Goal: Task Accomplishment & Management: Manage account settings

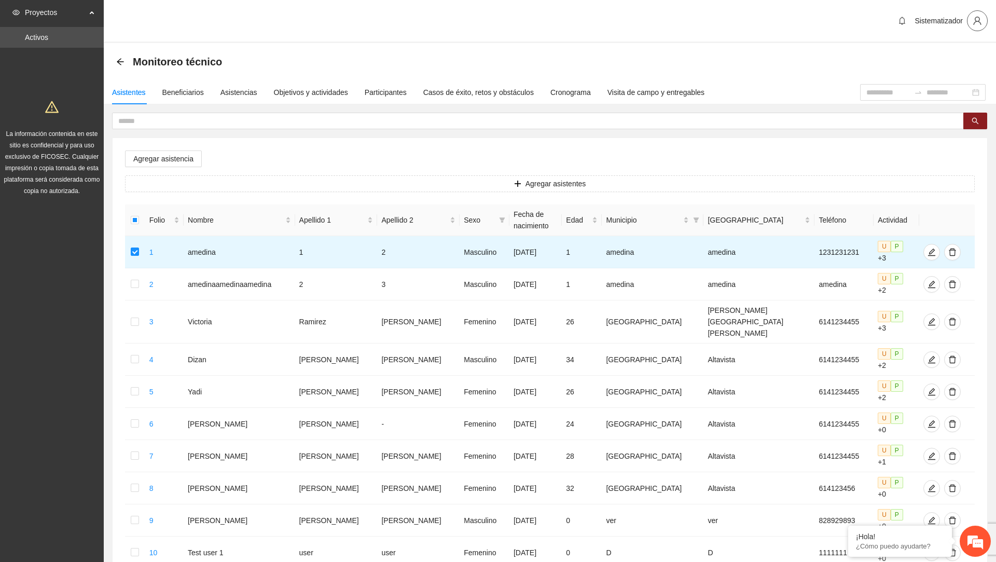
click at [977, 22] on icon "user" at bounding box center [977, 20] width 9 height 9
click at [959, 59] on span "Cerrar sesión" at bounding box center [947, 59] width 65 height 11
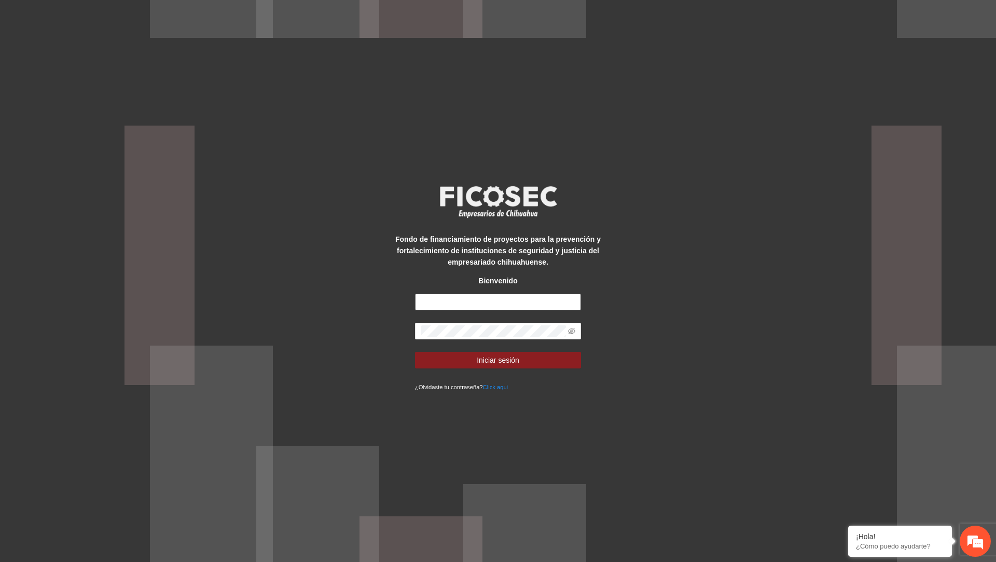
click at [514, 307] on input "text" at bounding box center [498, 302] width 166 height 17
type input "**********"
click at [415, 352] on button "Iniciar sesión" at bounding box center [498, 360] width 166 height 17
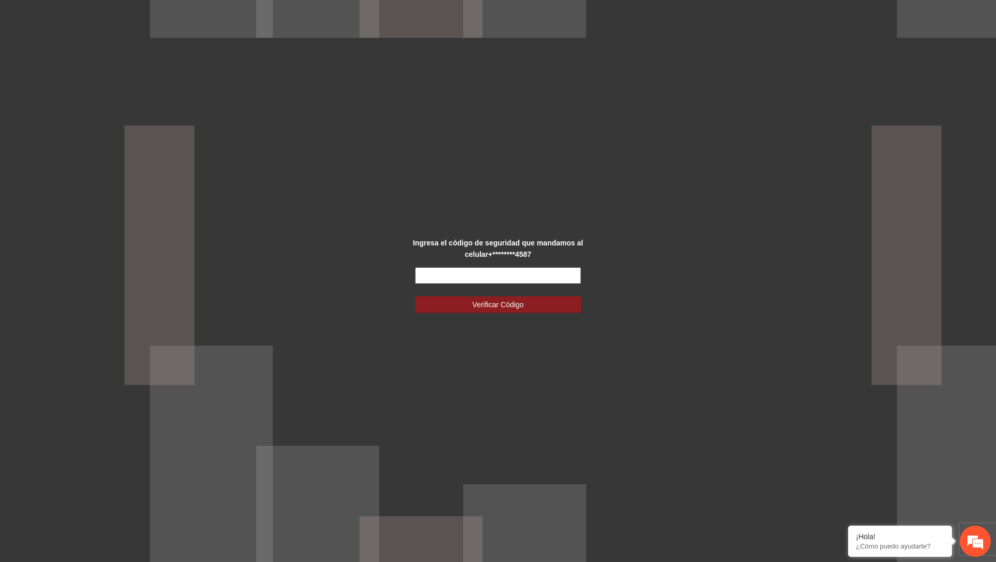
click at [529, 271] on input "text" at bounding box center [498, 275] width 166 height 17
type input "******"
click at [415, 296] on button "Verificar Código" at bounding box center [498, 304] width 166 height 17
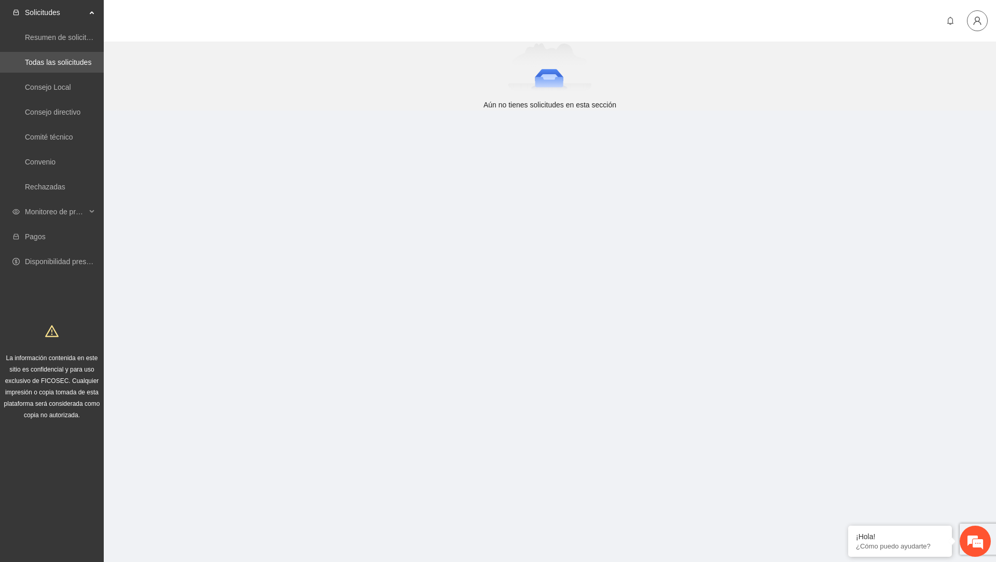
click at [977, 18] on icon "user" at bounding box center [977, 20] width 9 height 9
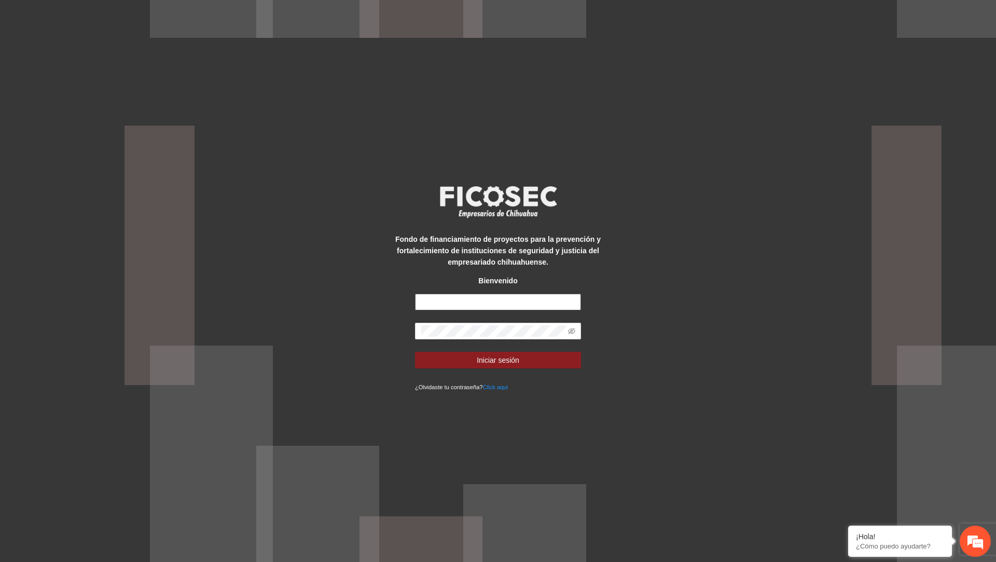
click at [508, 300] on input "text" at bounding box center [498, 302] width 166 height 17
type input "**********"
click at [515, 355] on span "Iniciar sesión" at bounding box center [498, 359] width 43 height 11
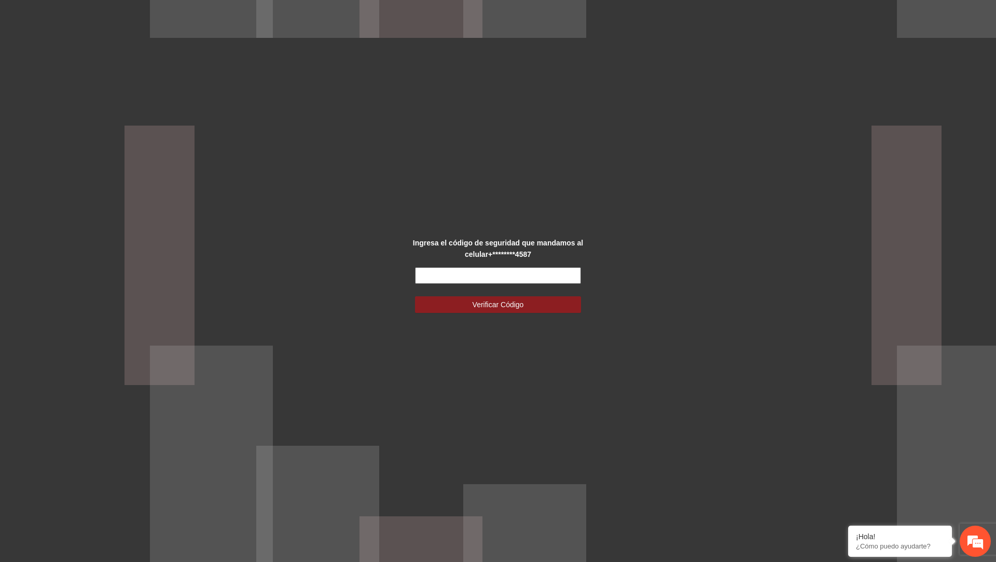
click at [483, 279] on input "text" at bounding box center [498, 275] width 166 height 17
type input "******"
click at [415, 296] on button "Verificar Código" at bounding box center [498, 304] width 166 height 17
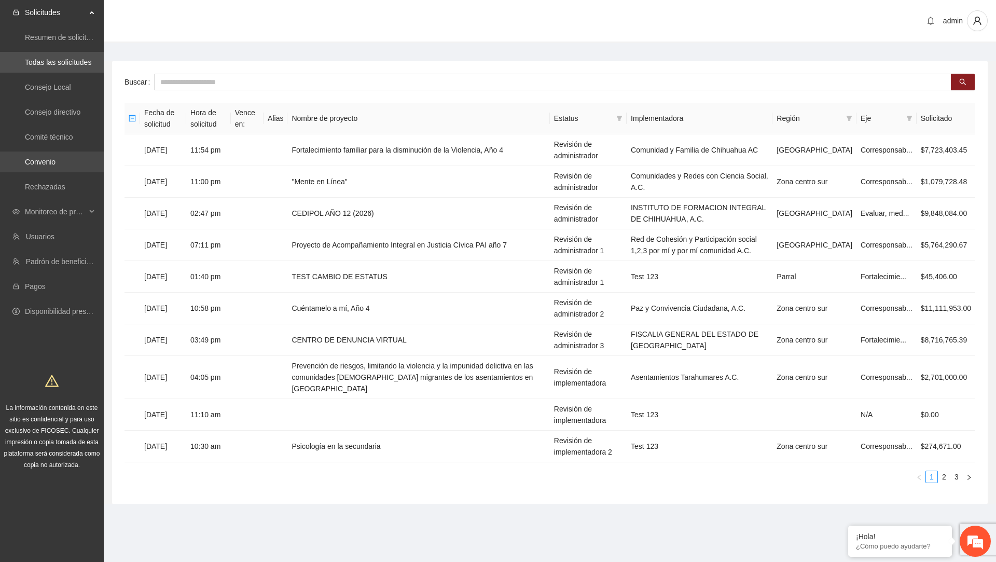
click at [56, 158] on link "Convenio" at bounding box center [40, 162] width 31 height 8
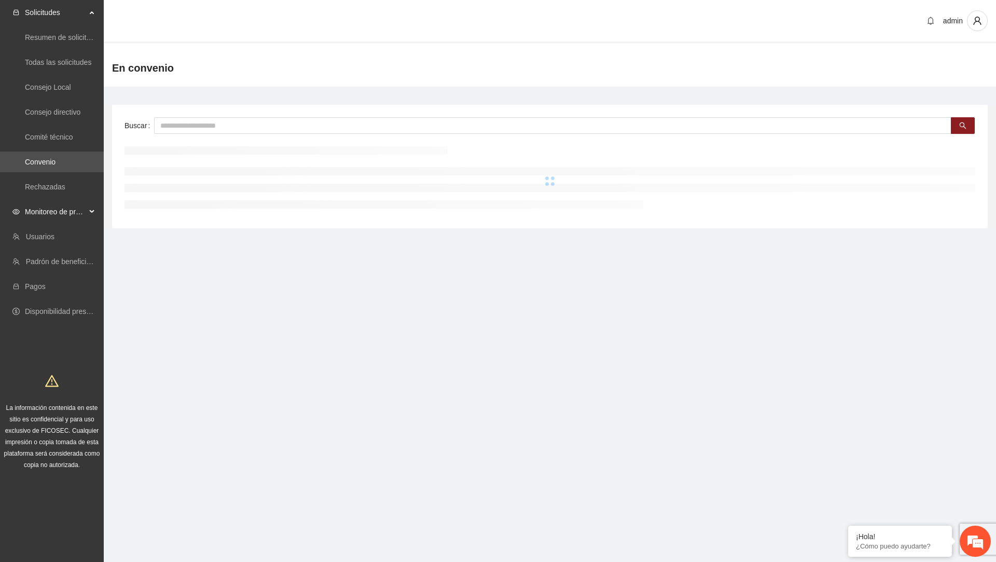
click at [69, 212] on span "Monitoreo de proyectos" at bounding box center [55, 211] width 61 height 21
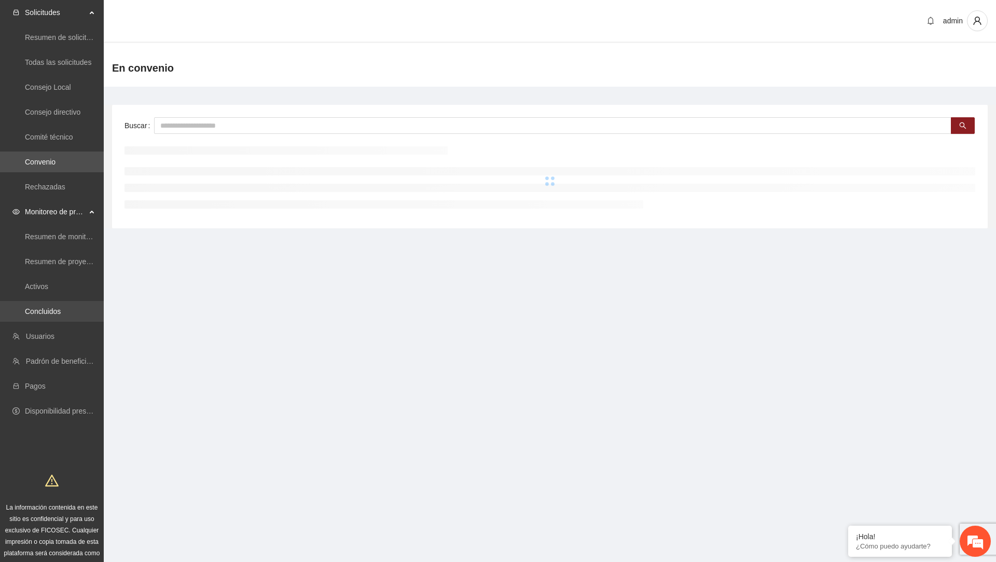
click at [51, 307] on link "Concluidos" at bounding box center [43, 311] width 36 height 8
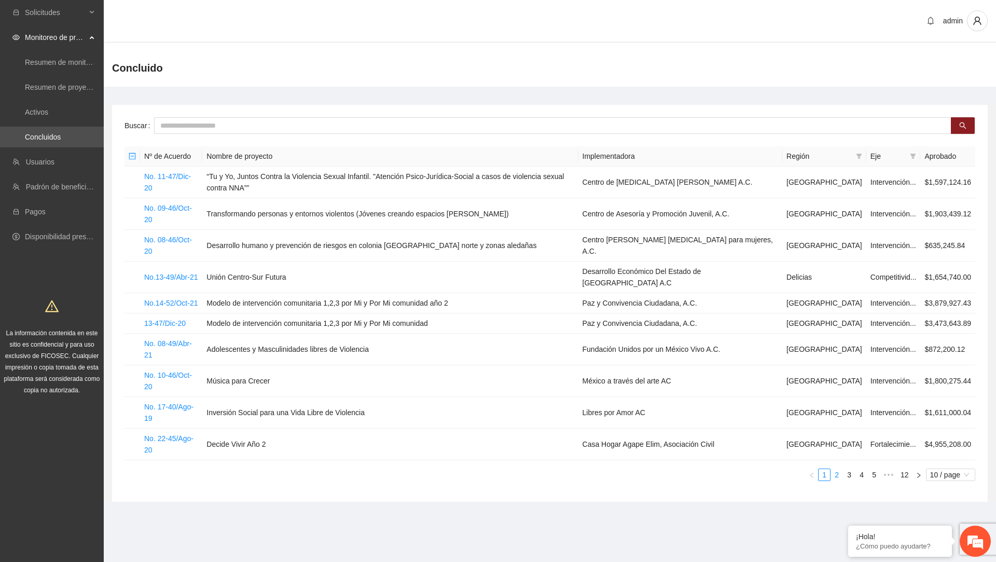
click at [836, 469] on link "2" at bounding box center [836, 474] width 11 height 11
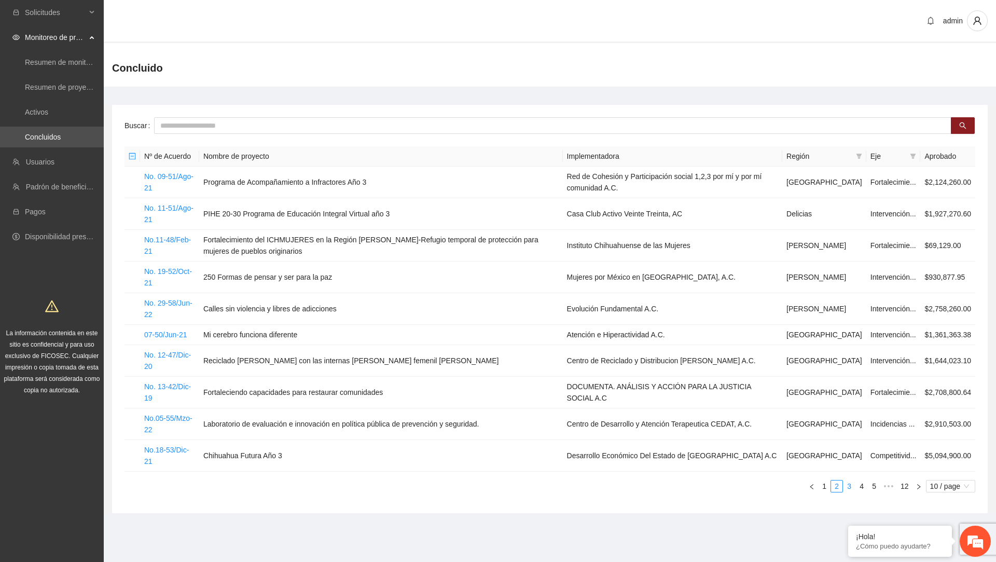
click at [847, 480] on link "3" at bounding box center [848, 485] width 11 height 11
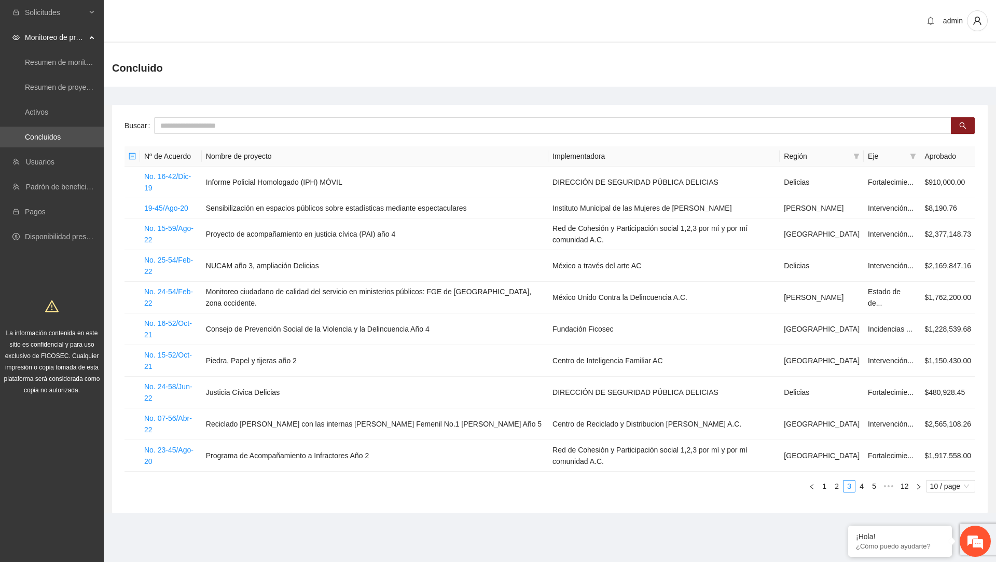
click at [858, 480] on link "4" at bounding box center [861, 485] width 11 height 11
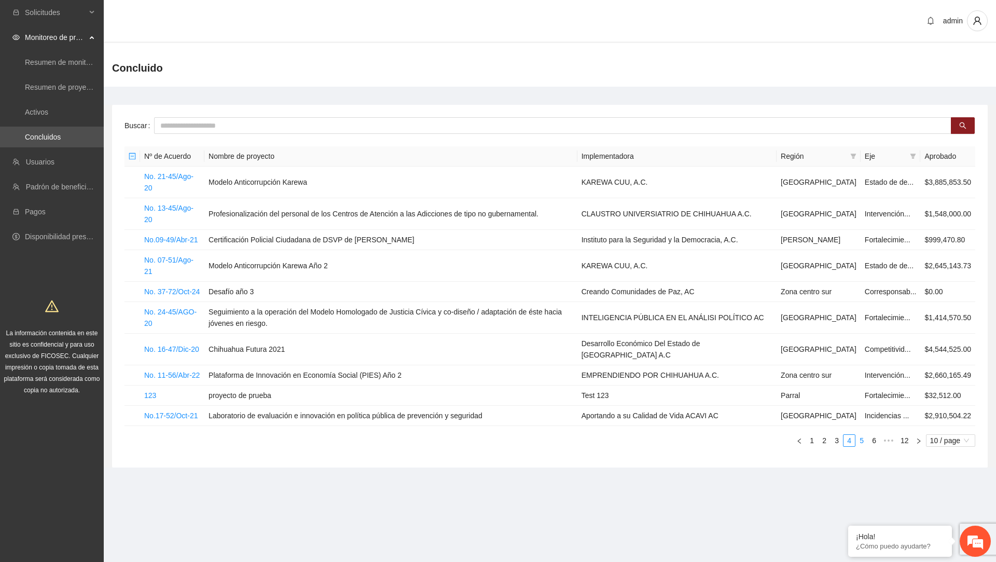
click at [862, 446] on link "5" at bounding box center [861, 440] width 11 height 11
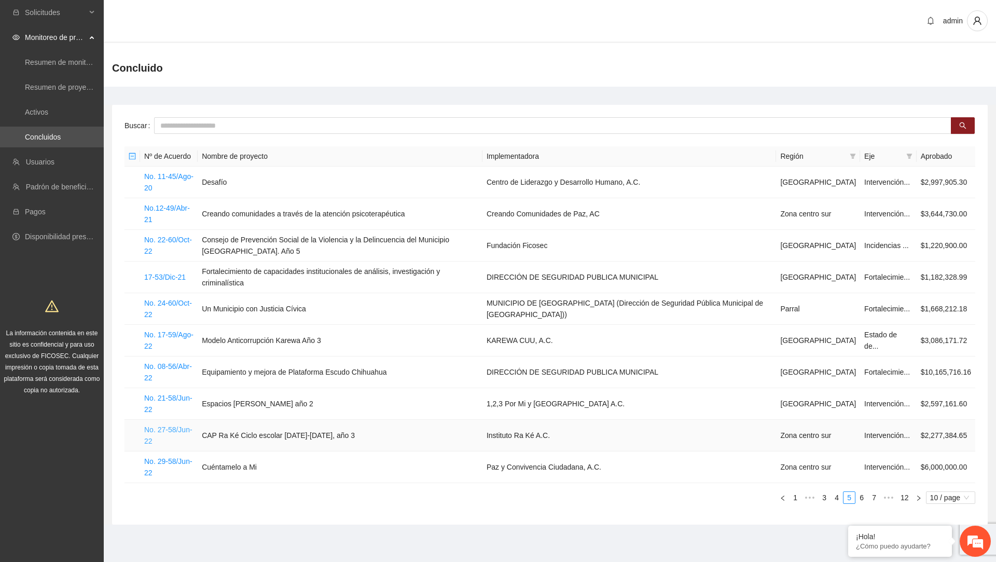
click at [175, 429] on link "No. 27-58/Jun-22" at bounding box center [168, 435] width 48 height 20
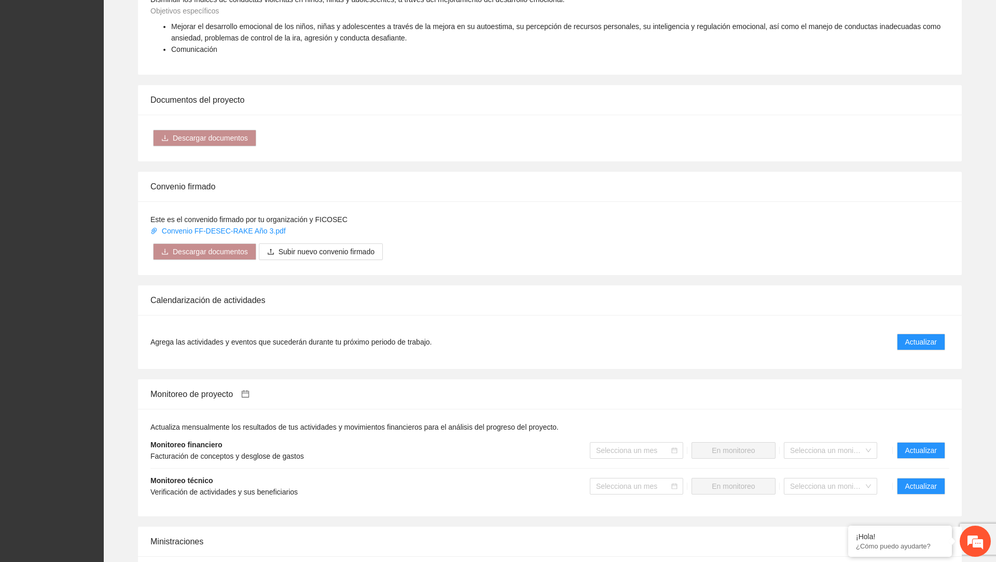
scroll to position [487, 0]
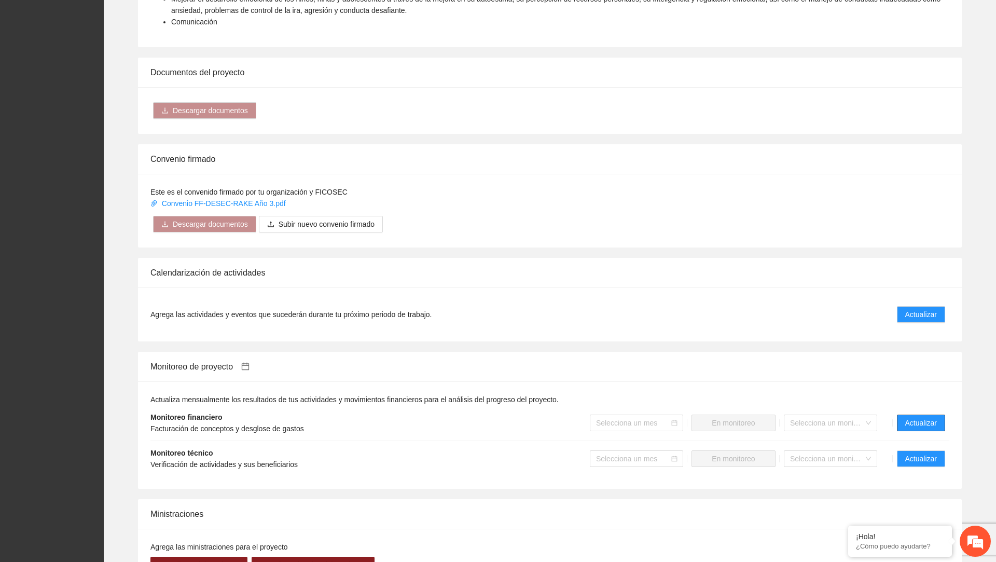
click at [910, 414] on button "Actualizar" at bounding box center [921, 422] width 48 height 17
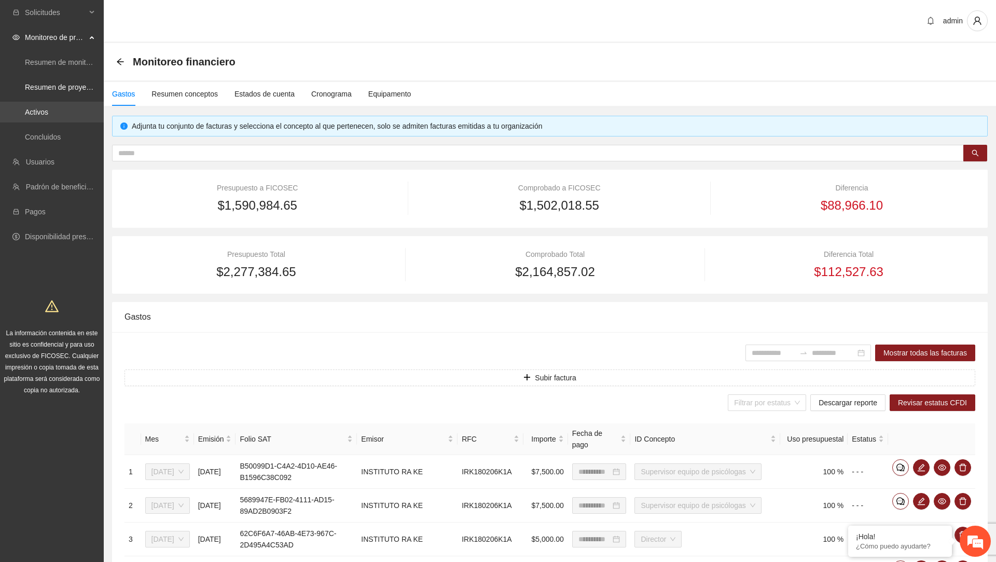
click at [48, 109] on link "Activos" at bounding box center [36, 112] width 23 height 8
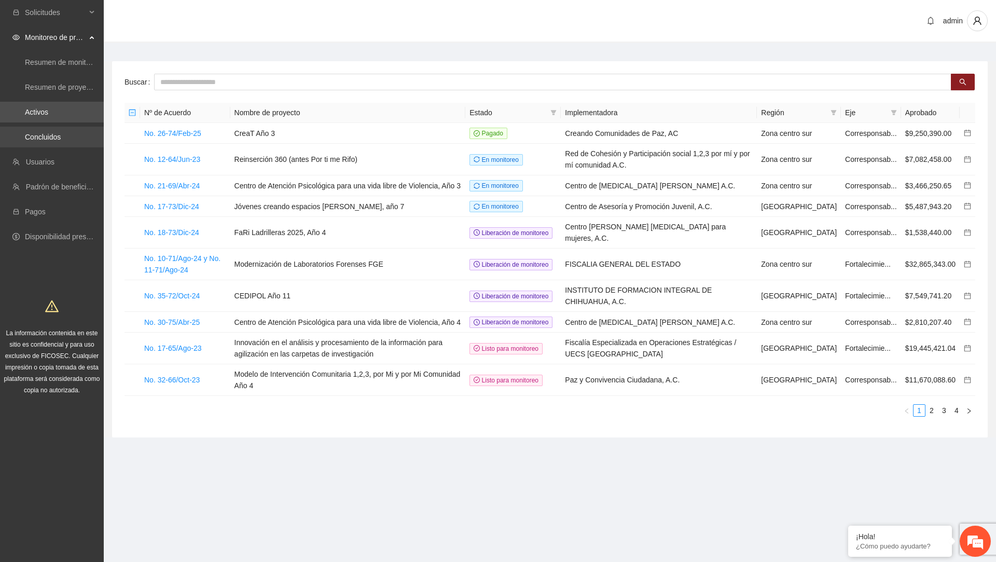
click at [61, 141] on link "Concluidos" at bounding box center [43, 137] width 36 height 8
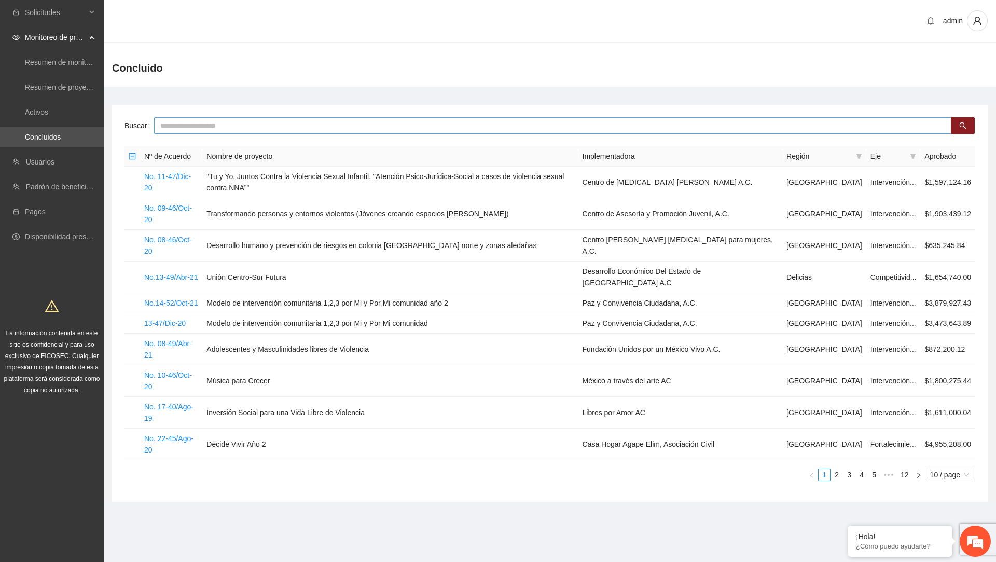
click at [226, 121] on input "text" at bounding box center [552, 125] width 797 height 17
type input "***"
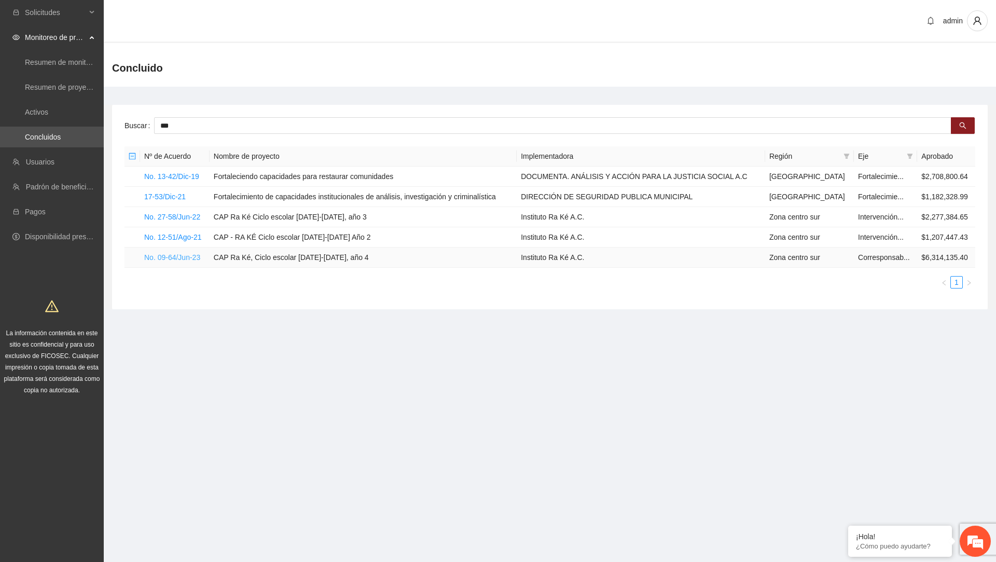
click at [177, 256] on link "No. 09-64/Jun-23" at bounding box center [172, 257] width 56 height 8
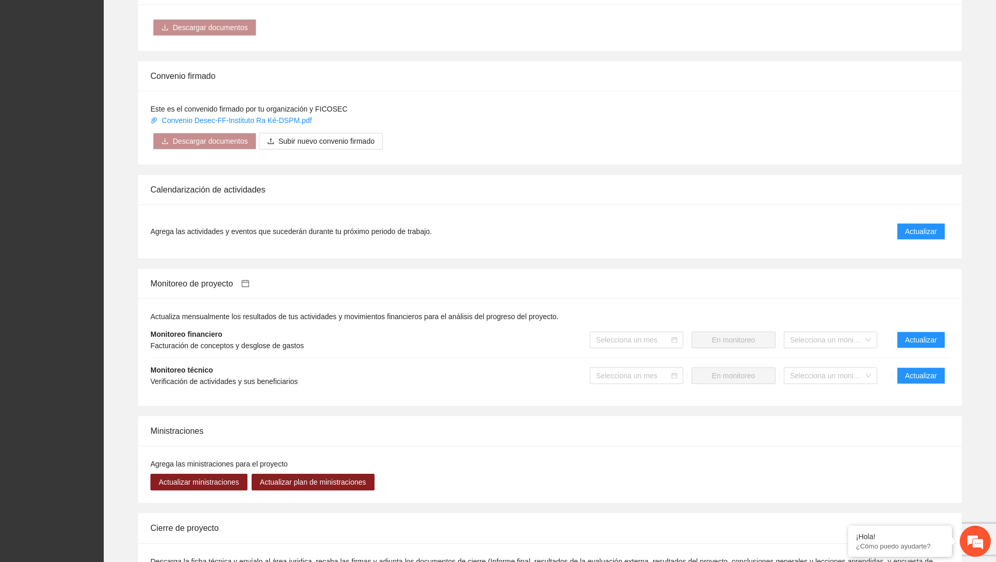
scroll to position [923, 0]
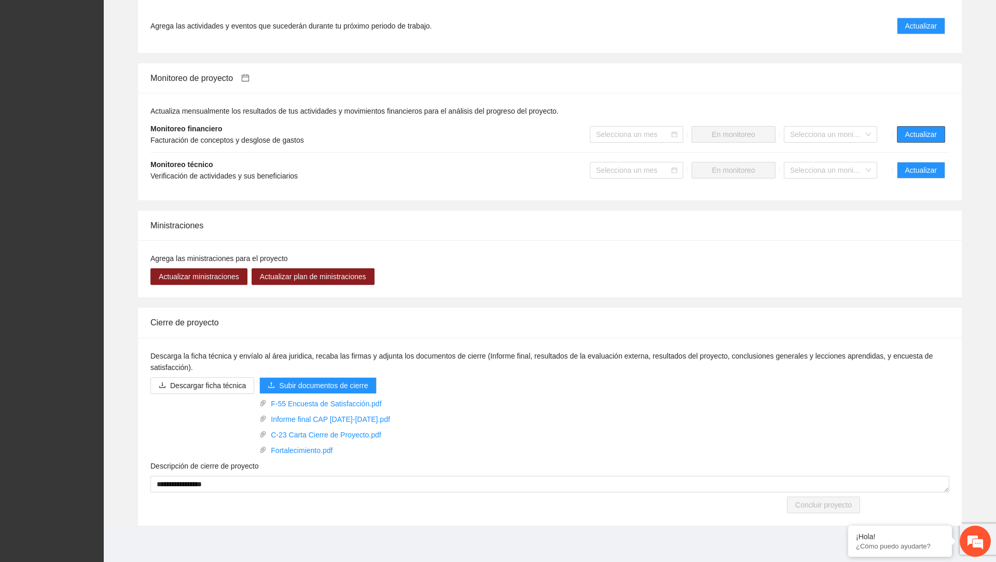
click at [903, 135] on button "Actualizar" at bounding box center [921, 134] width 48 height 17
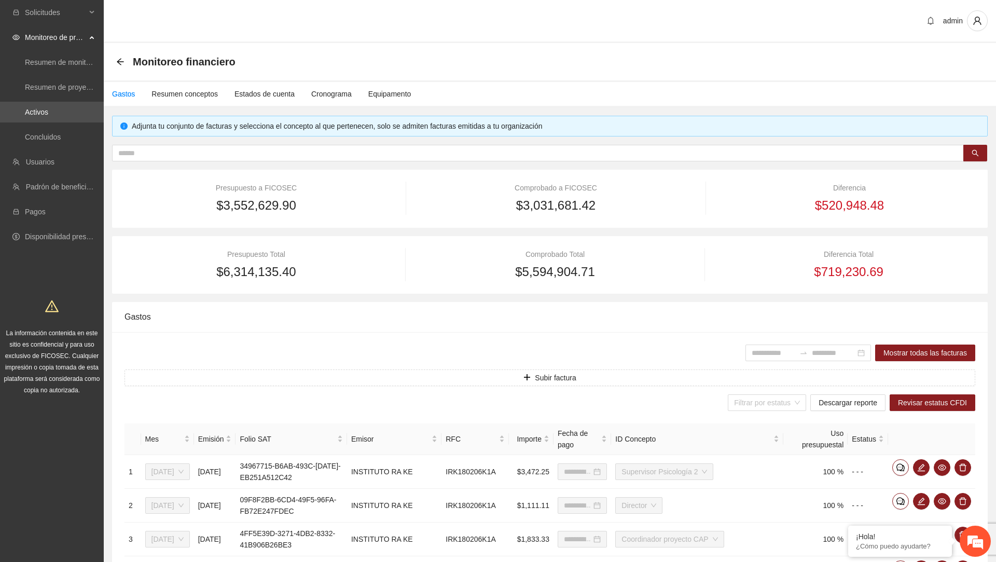
type input "**********"
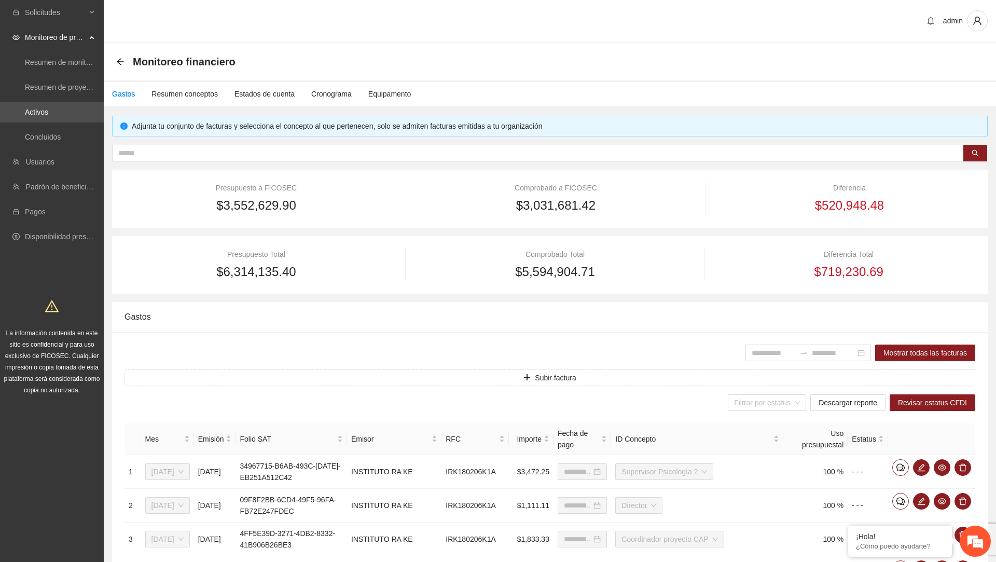
type input "**********"
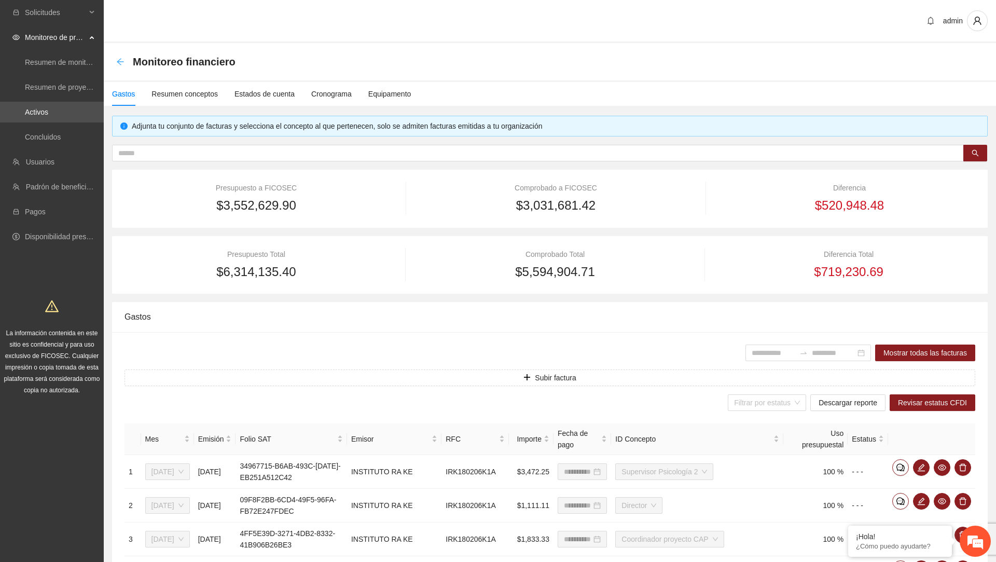
click at [120, 62] on icon "arrow-left" at bounding box center [120, 62] width 8 height 8
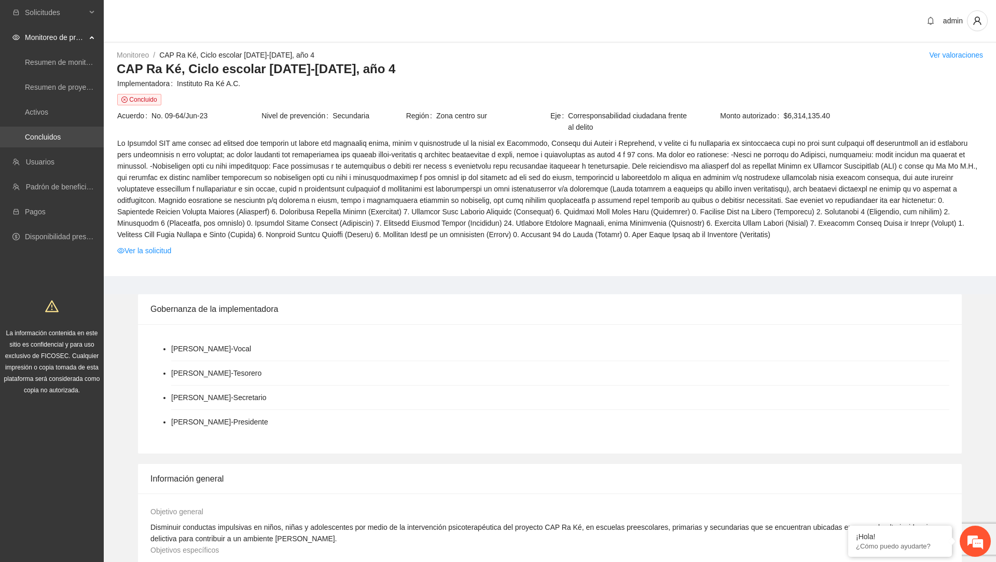
click at [49, 133] on link "Concluidos" at bounding box center [43, 137] width 36 height 8
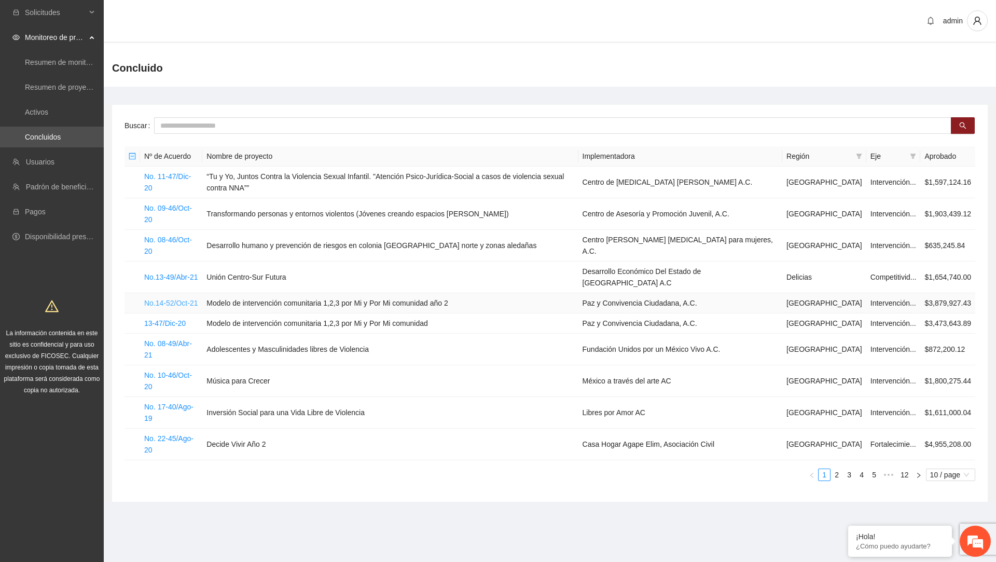
click at [175, 299] on link "No.14-52/Oct-21" at bounding box center [171, 303] width 54 height 8
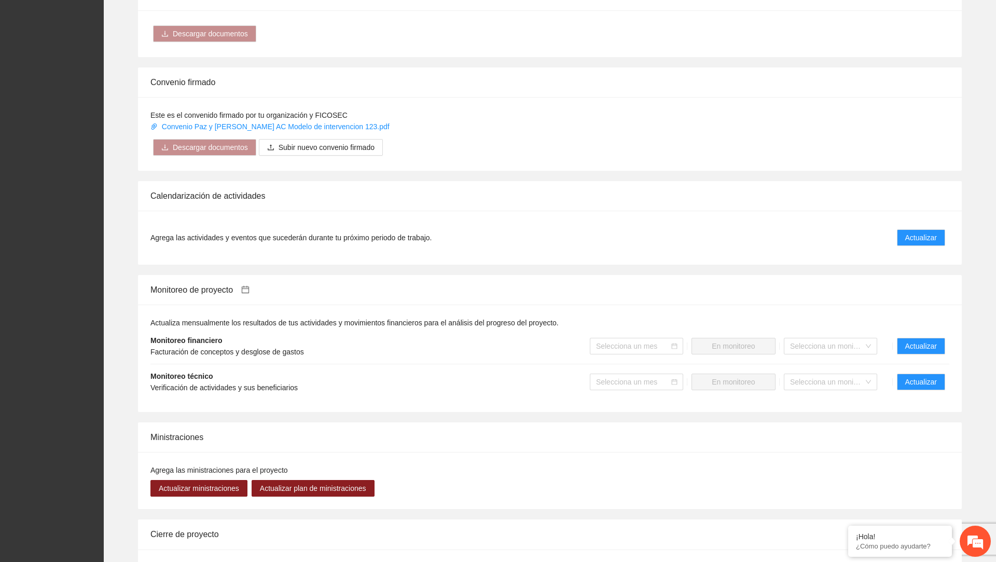
scroll to position [973, 0]
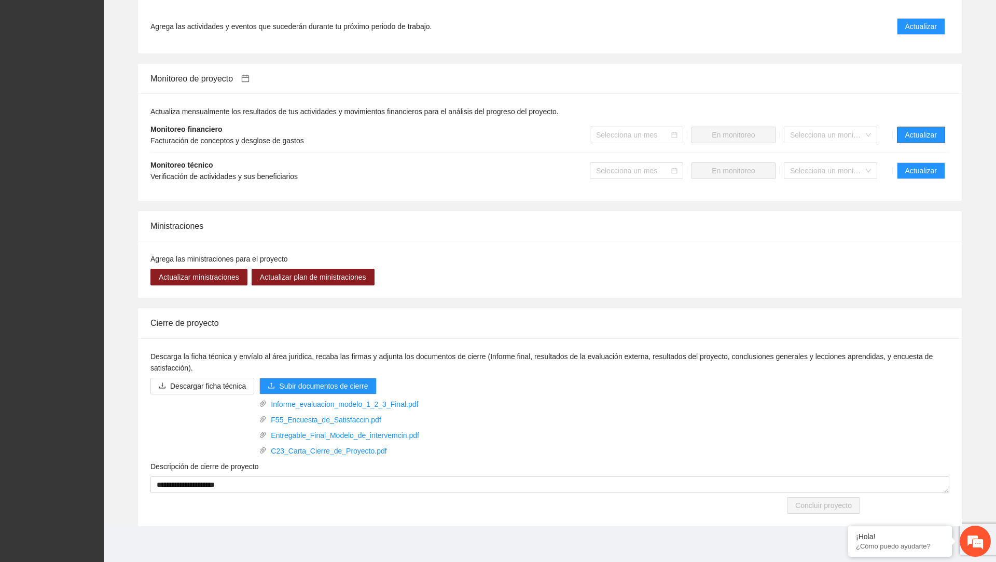
click at [928, 129] on span "Actualizar" at bounding box center [921, 134] width 32 height 11
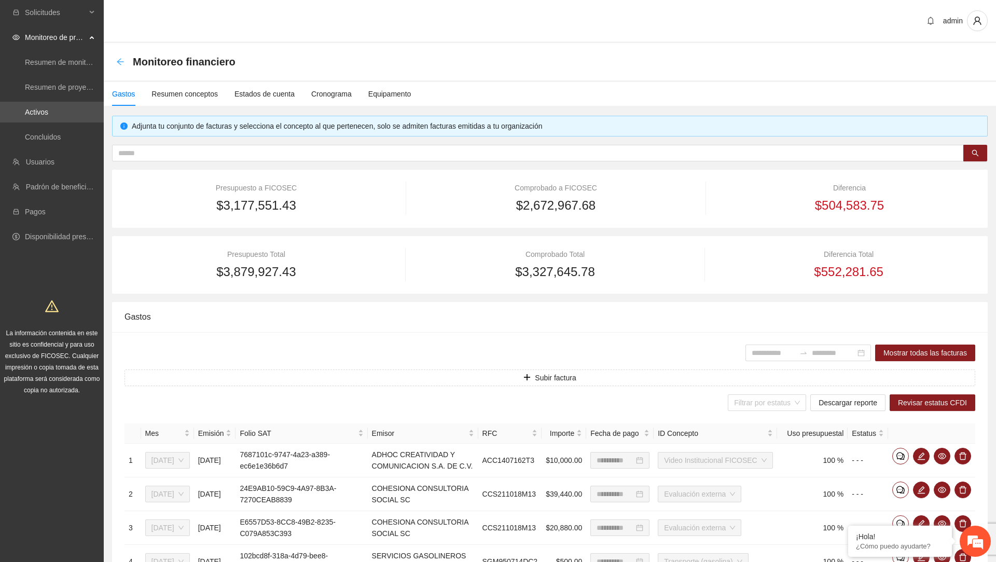
click at [118, 65] on icon "arrow-left" at bounding box center [120, 62] width 8 height 8
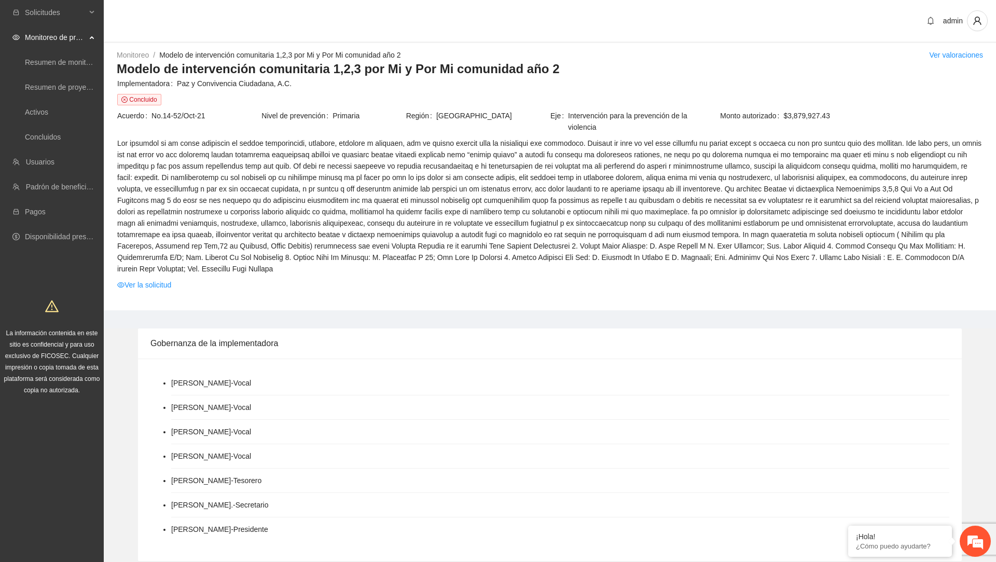
click at [550, 70] on h3 "Modelo de intervención comunitaria 1,2,3 por Mi y Por Mi comunidad año 2" at bounding box center [550, 69] width 866 height 17
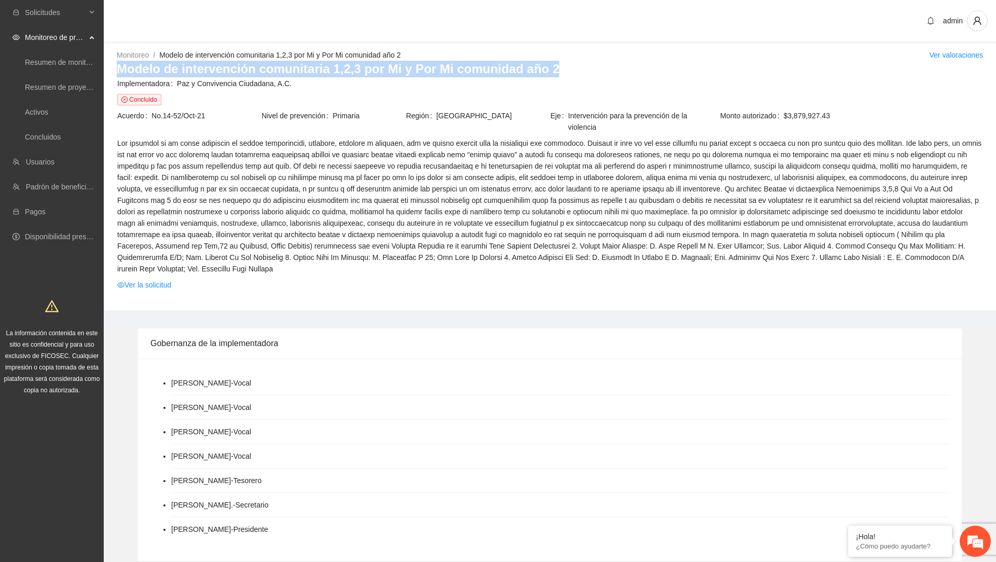
click at [550, 70] on h3 "Modelo de intervención comunitaria 1,2,3 por Mi y Por Mi comunidad año 2" at bounding box center [550, 69] width 866 height 17
copy h3 "Modelo de intervención comunitaria 1,2,3 por Mi y Por Mi comunidad año 2"
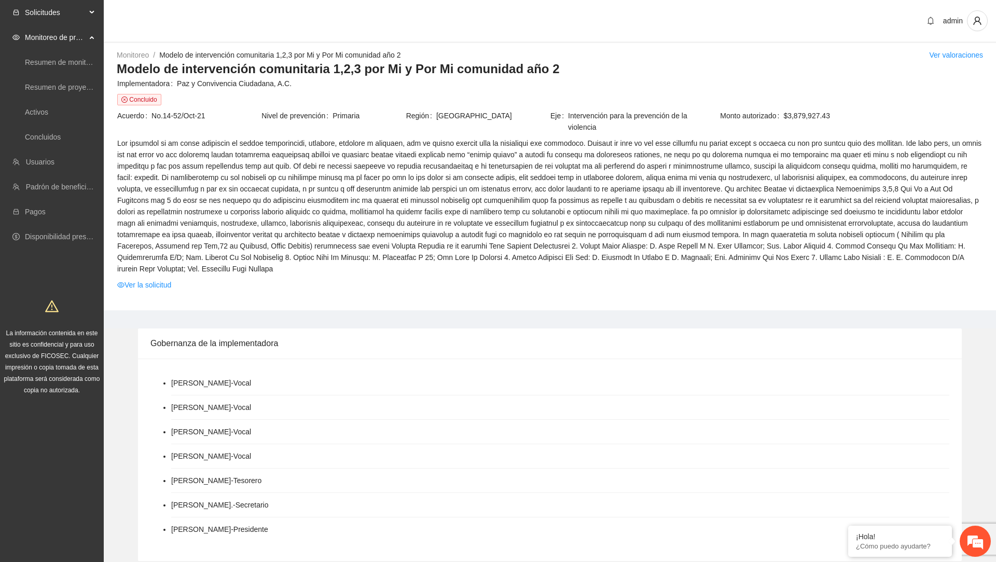
click at [66, 18] on span "Solicitudes" at bounding box center [55, 12] width 61 height 21
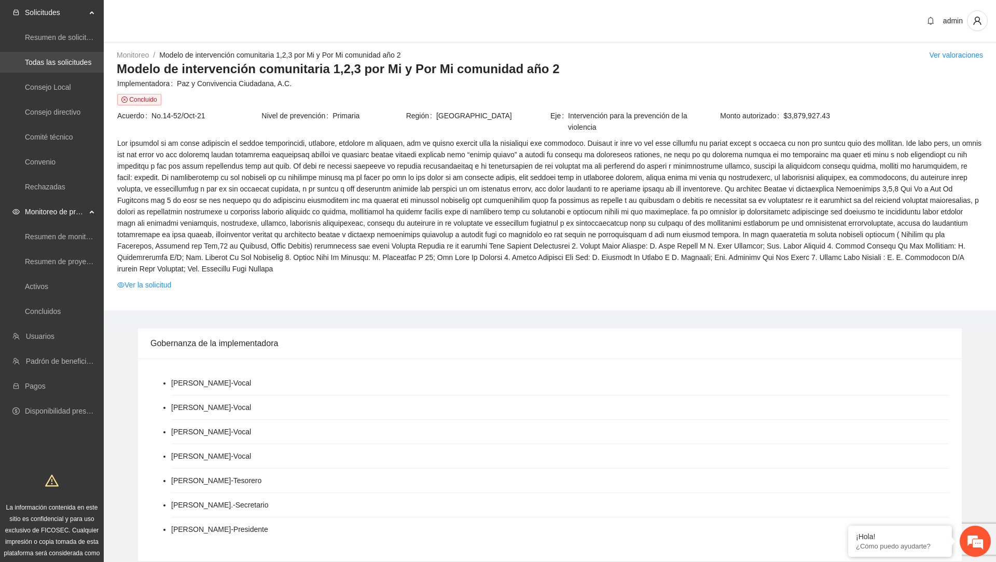
click at [61, 66] on link "Todas las solicitudes" at bounding box center [58, 62] width 66 height 8
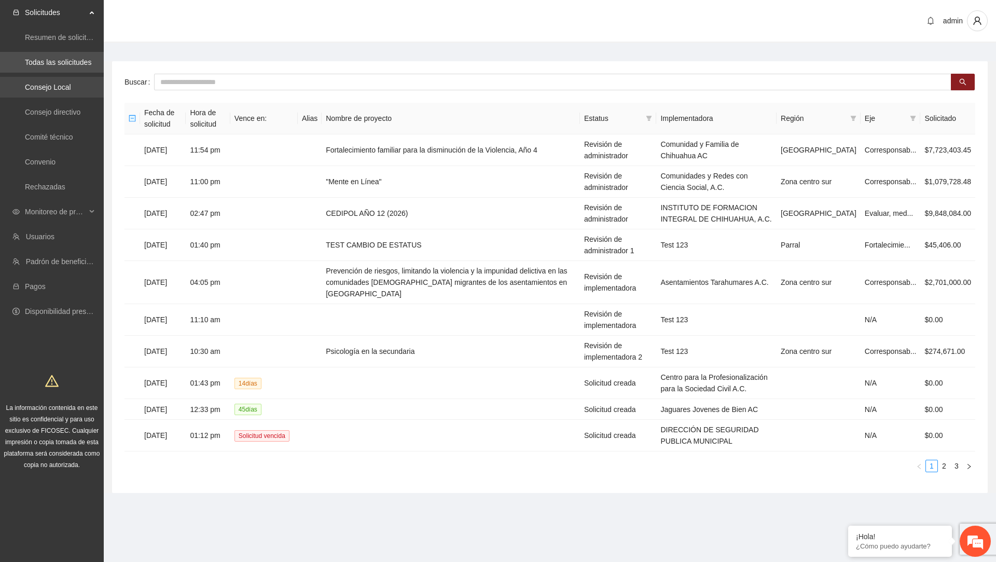
click at [43, 91] on link "Consejo Local" at bounding box center [48, 87] width 46 height 8
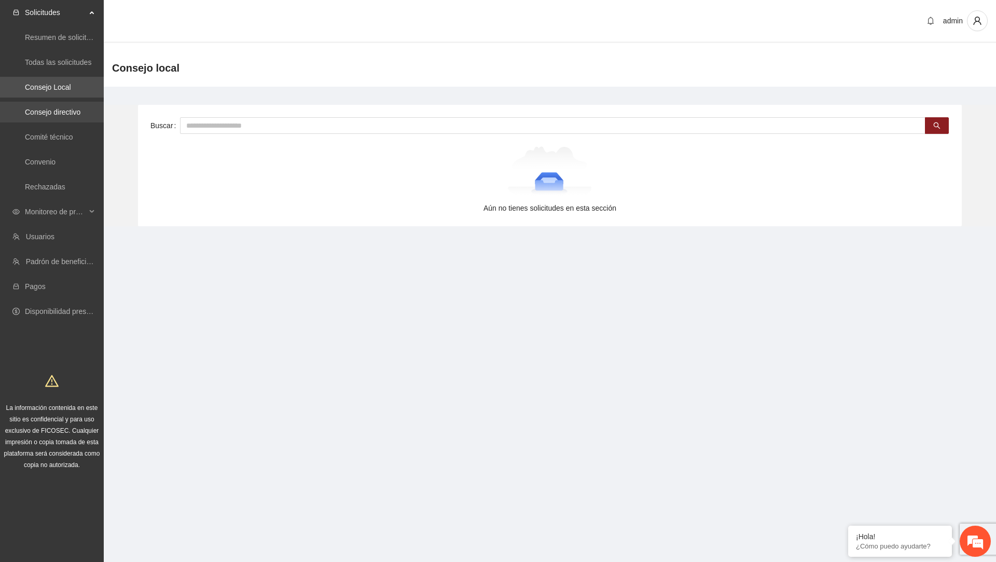
click at [56, 113] on link "Consejo directivo" at bounding box center [53, 112] width 56 height 8
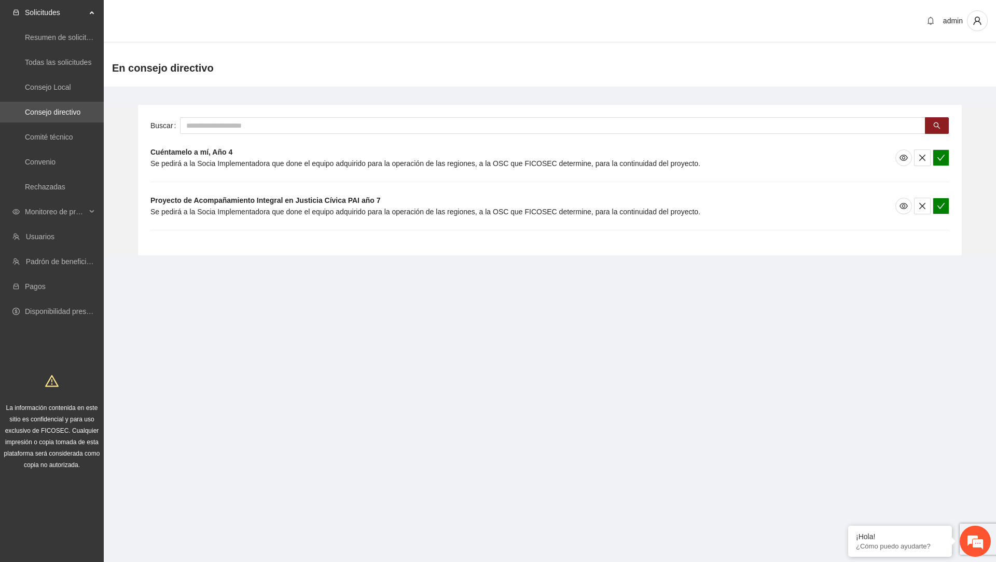
click at [323, 159] on span "Se pedirá a la Socia Implementadora que done el equipo adquirido para la operac…" at bounding box center [425, 163] width 550 height 8
click at [324, 159] on span "Se pedirá a la Socia Implementadora que done el equipo adquirido para la operac…" at bounding box center [425, 163] width 550 height 8
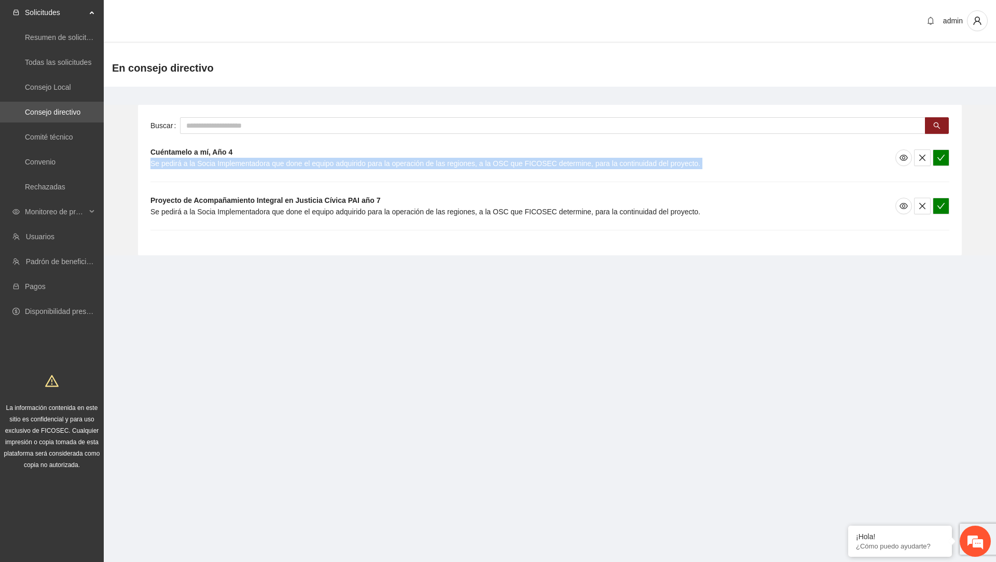
click at [324, 159] on span "Se pedirá a la Socia Implementadora que done el equipo adquirido para la operac…" at bounding box center [425, 163] width 550 height 8
click at [330, 164] on span "Se pedirá a la Socia Implementadora que done el equipo adquirido para la operac…" at bounding box center [425, 163] width 550 height 8
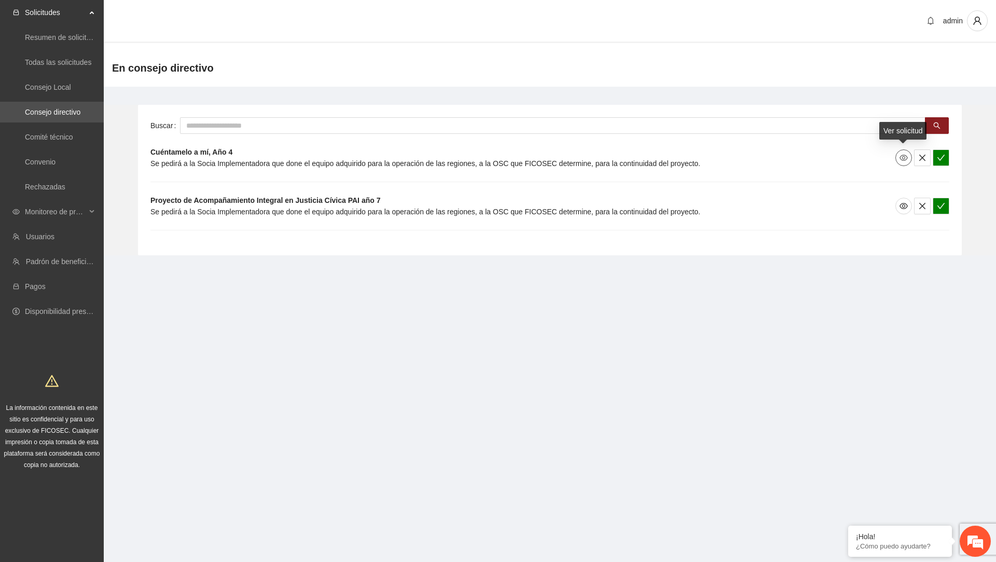
click at [906, 156] on icon "eye" at bounding box center [903, 158] width 8 height 6
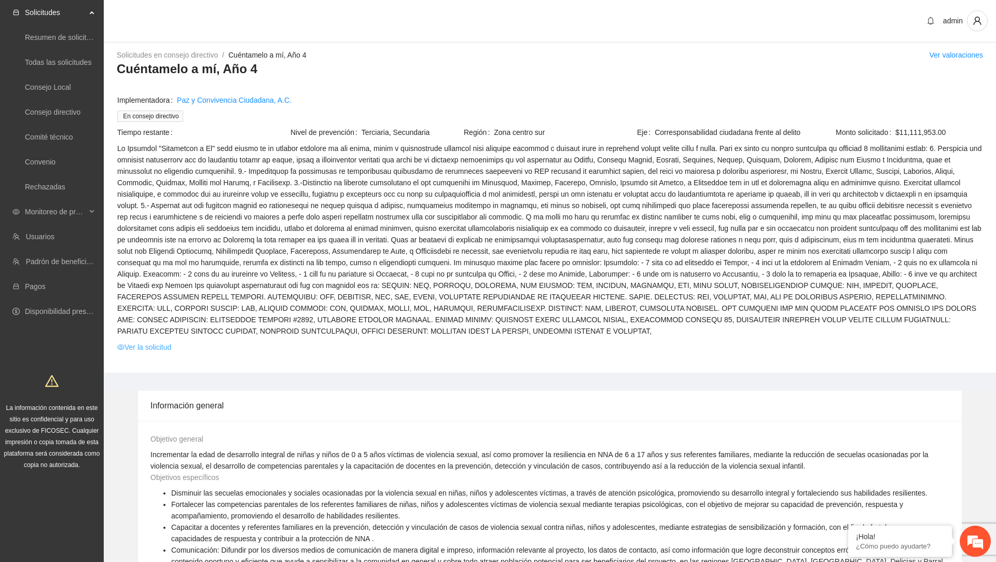
click at [169, 343] on link "Ver la solicitud" at bounding box center [144, 346] width 54 height 11
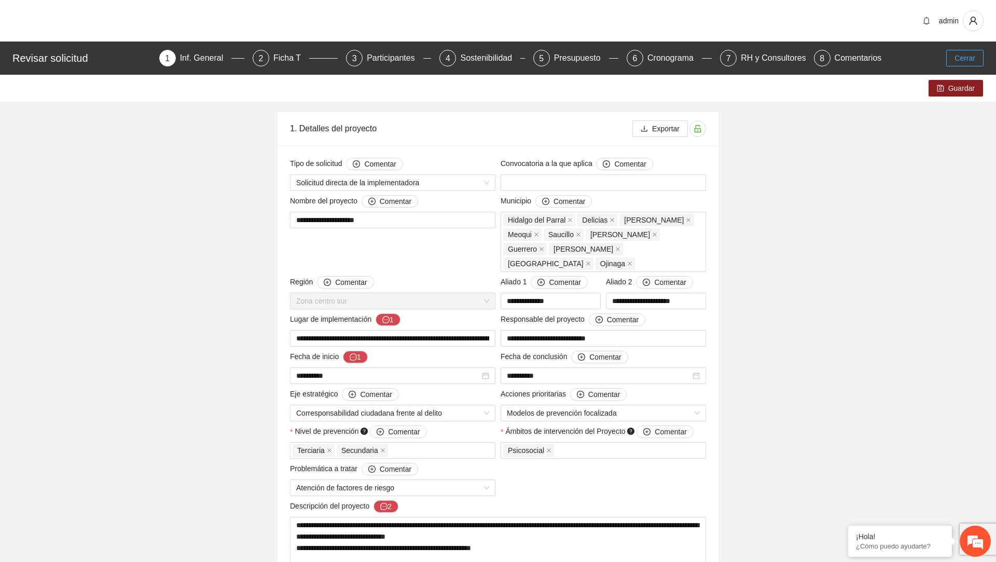
click at [964, 61] on span "Cerrar" at bounding box center [964, 57] width 21 height 11
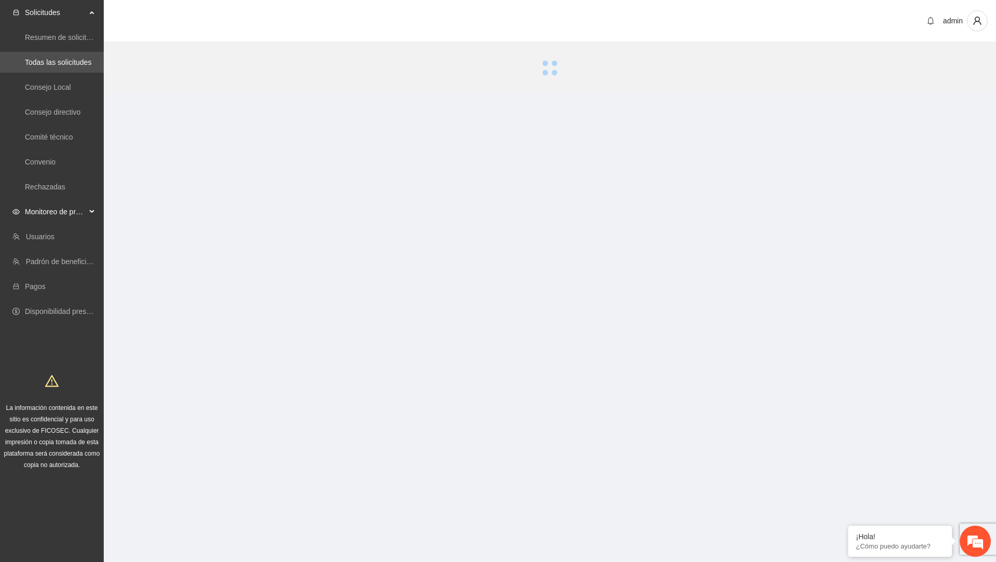
click at [61, 204] on span "Monitoreo de proyectos" at bounding box center [55, 211] width 61 height 21
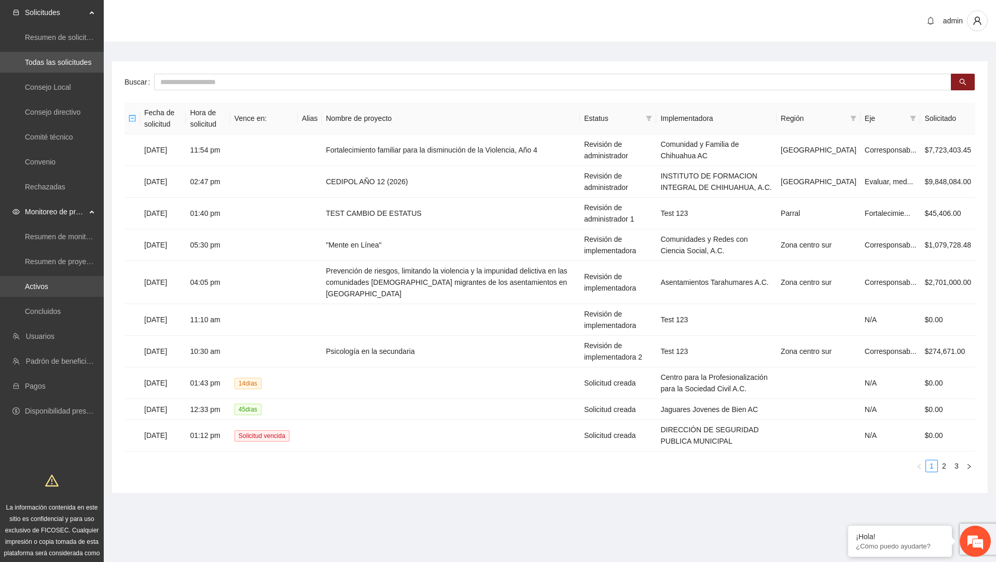
click at [48, 282] on link "Activos" at bounding box center [36, 286] width 23 height 8
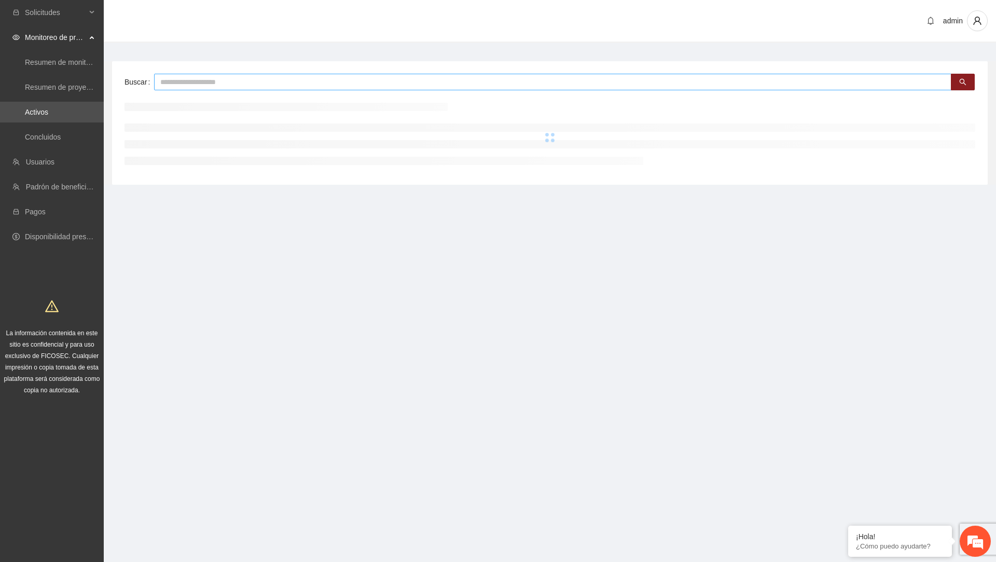
click at [332, 89] on input "text" at bounding box center [552, 82] width 797 height 17
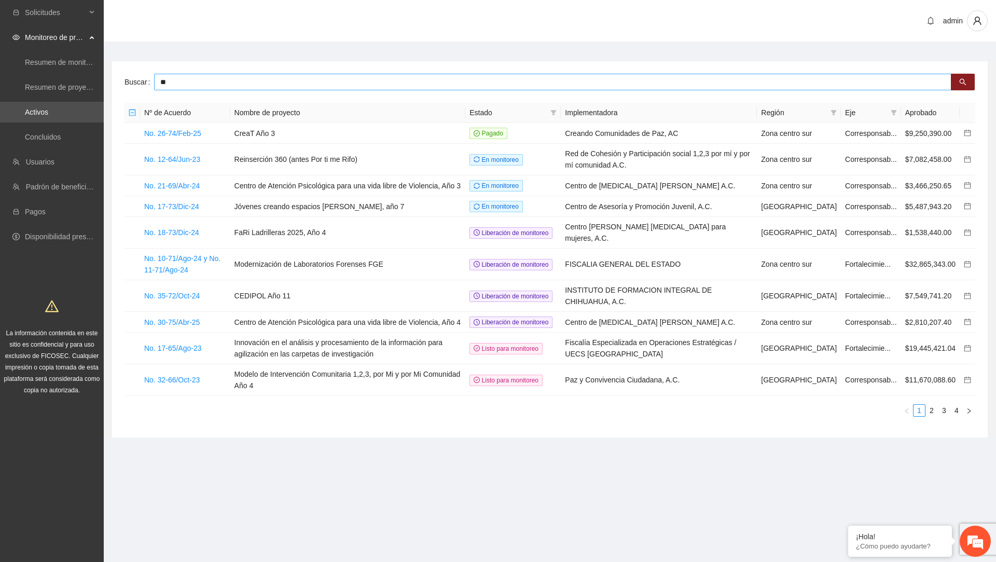
type input "**"
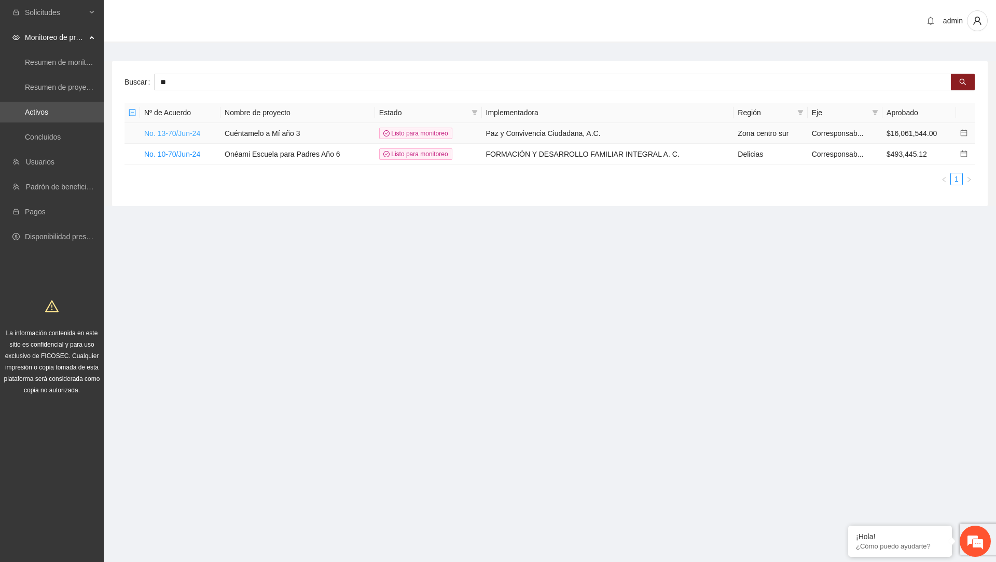
click at [183, 131] on link "No. 13-70/Jun-24" at bounding box center [172, 133] width 56 height 8
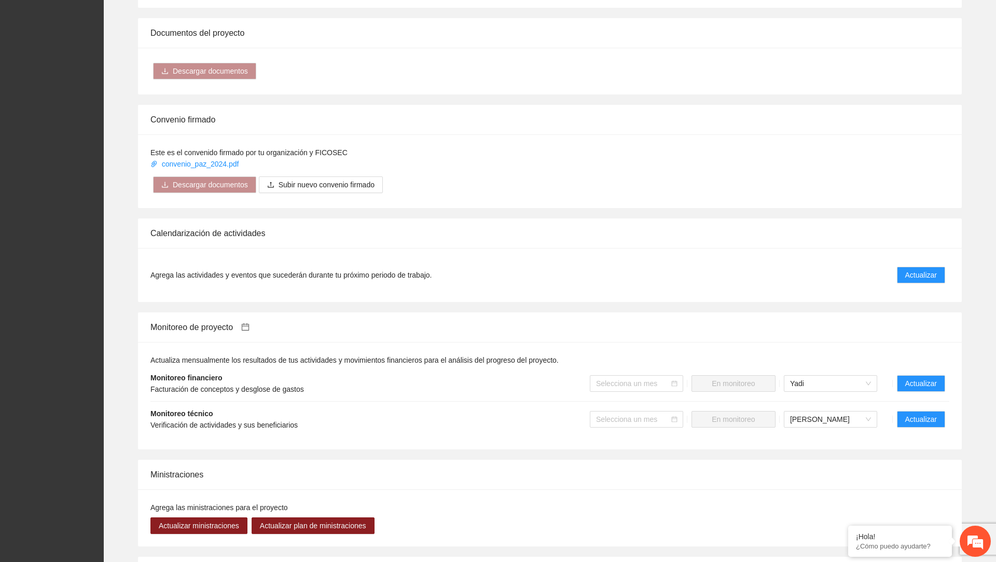
scroll to position [934, 0]
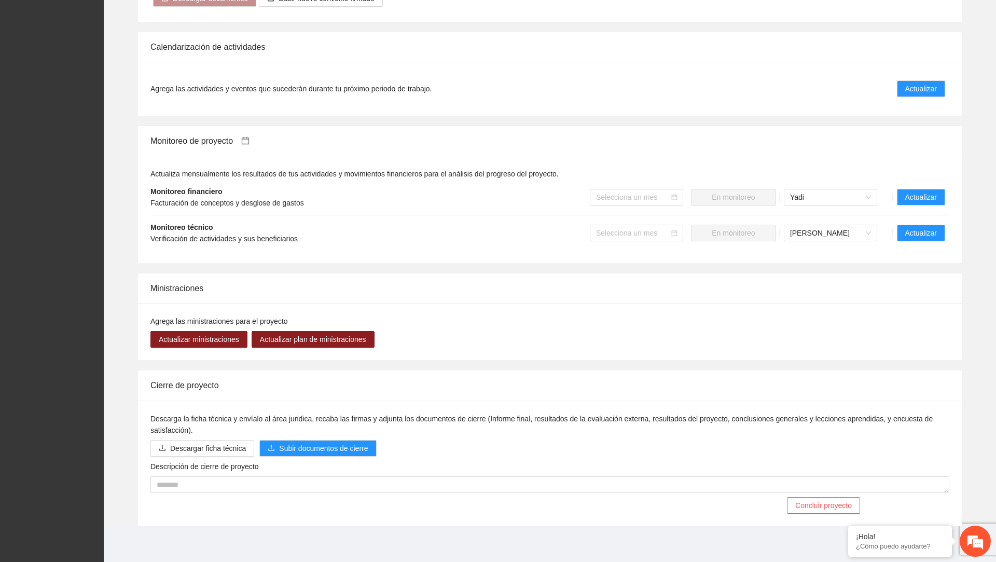
click at [922, 242] on li "Monitoreo técnico Verificación de actividades y sus beneficiarios Selecciona un…" at bounding box center [549, 232] width 799 height 35
click at [923, 227] on span "Actualizar" at bounding box center [921, 232] width 32 height 11
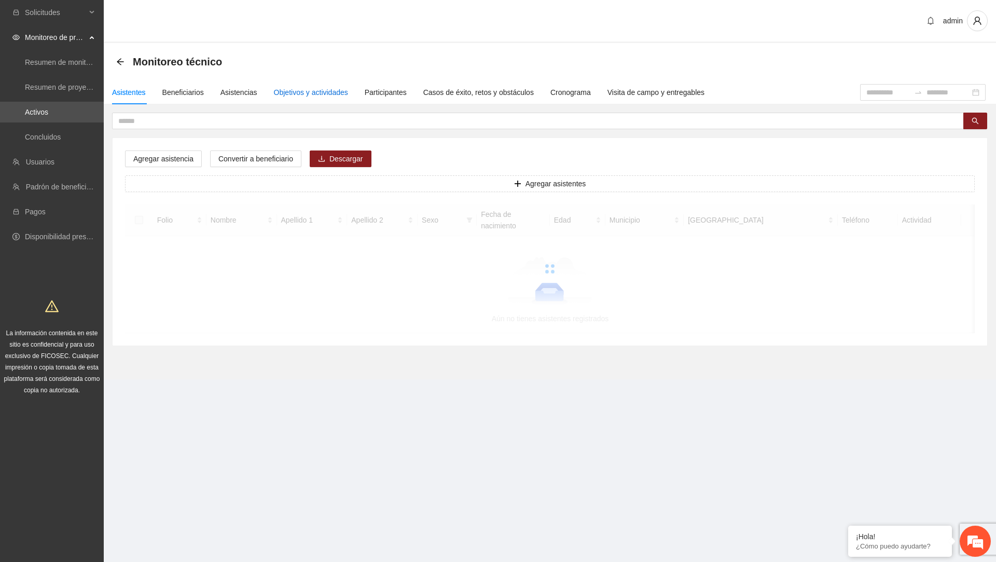
click at [290, 88] on div "Objetivos y actividades" at bounding box center [311, 92] width 74 height 11
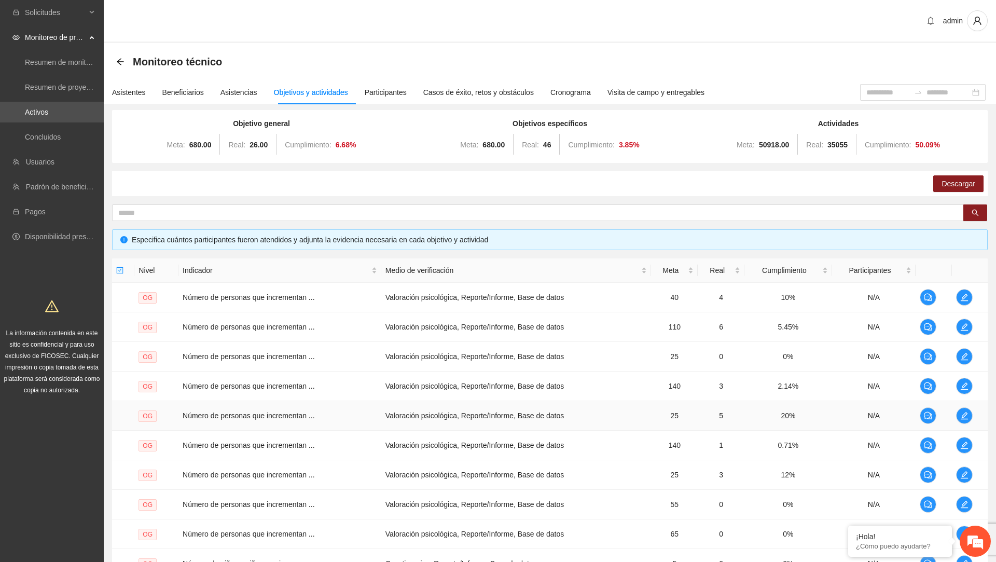
scroll to position [114, 0]
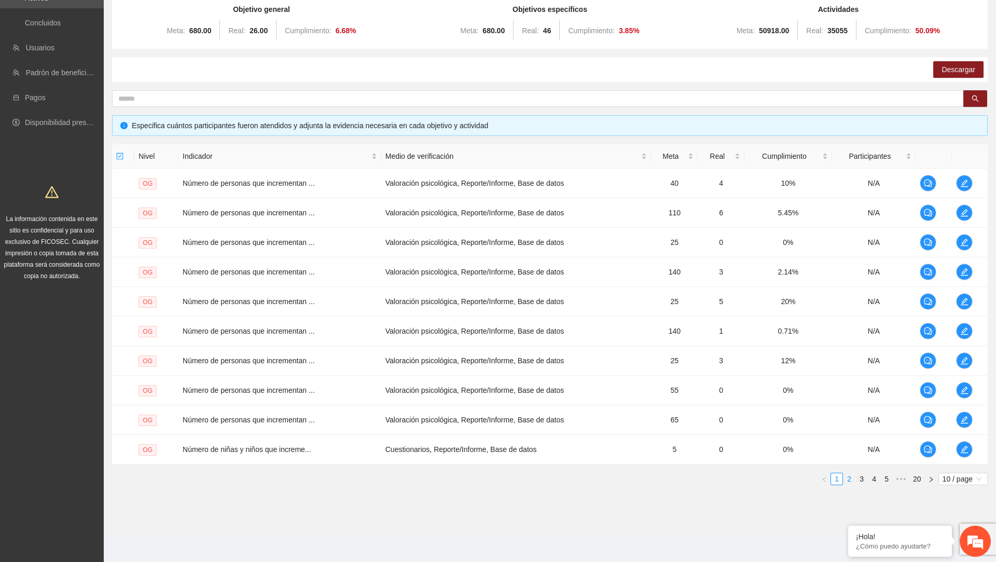
click at [848, 480] on link "2" at bounding box center [848, 478] width 11 height 11
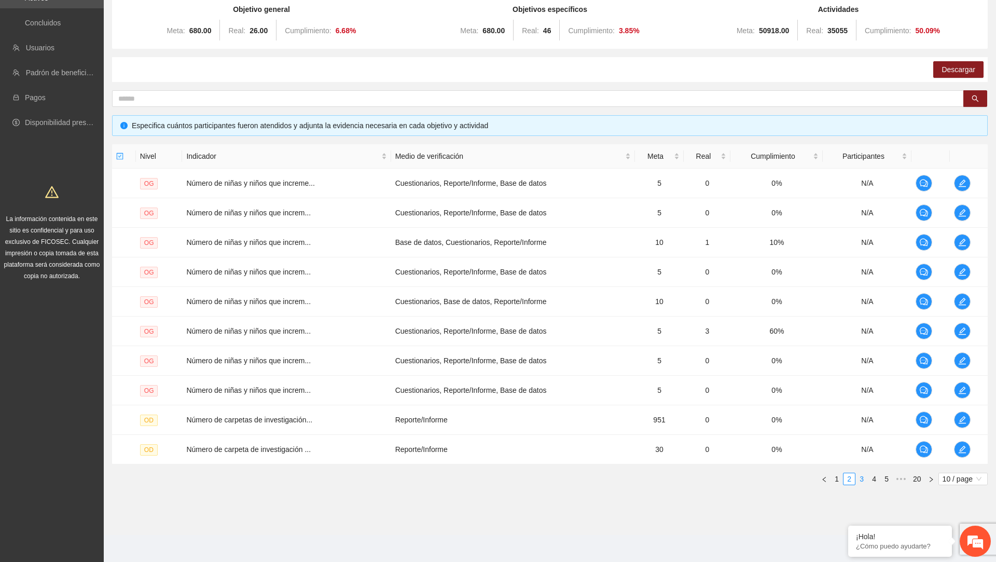
click at [863, 476] on link "3" at bounding box center [861, 478] width 11 height 11
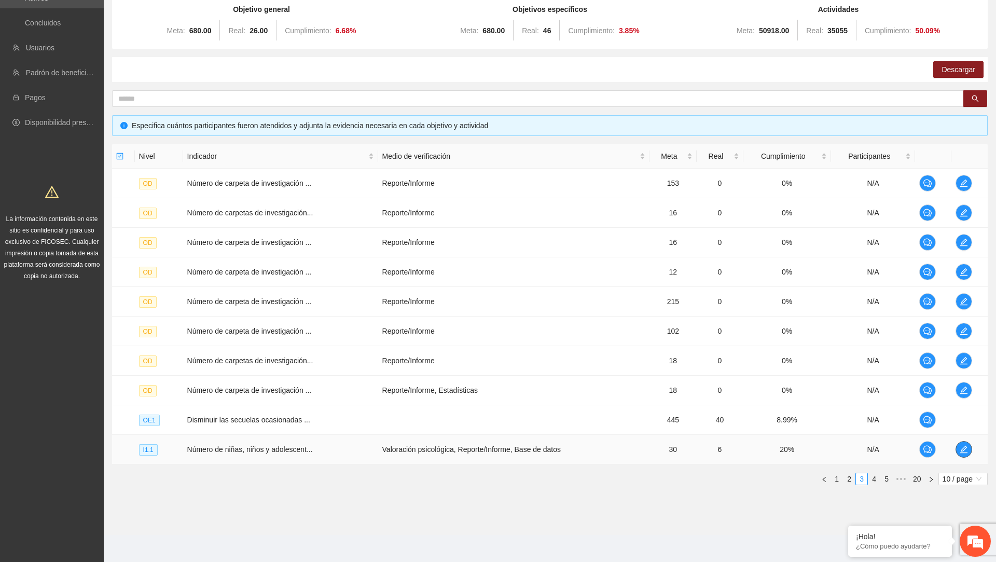
click at [971, 451] on span "edit" at bounding box center [964, 449] width 16 height 8
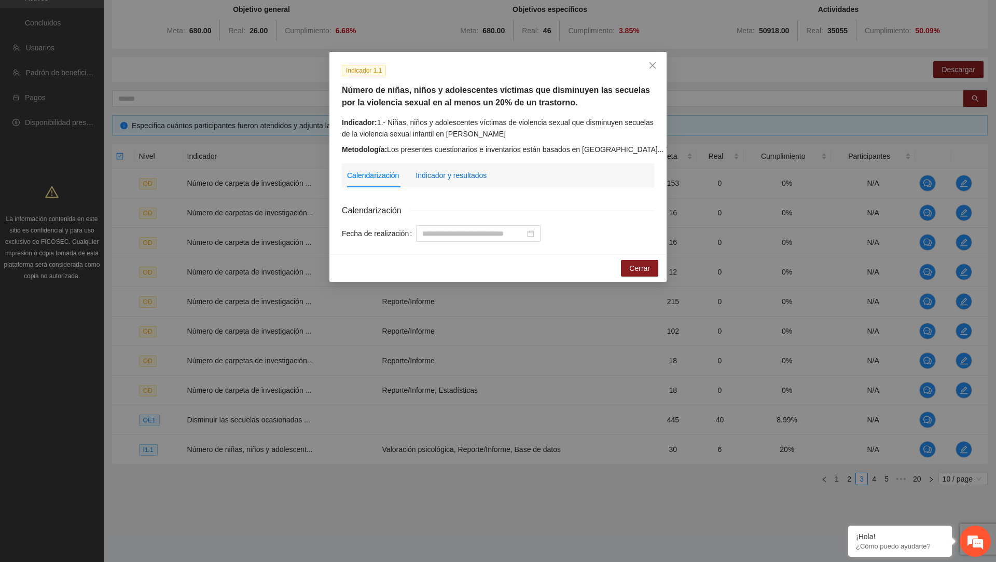
click at [424, 174] on div "Indicador y resultados" at bounding box center [450, 175] width 71 height 11
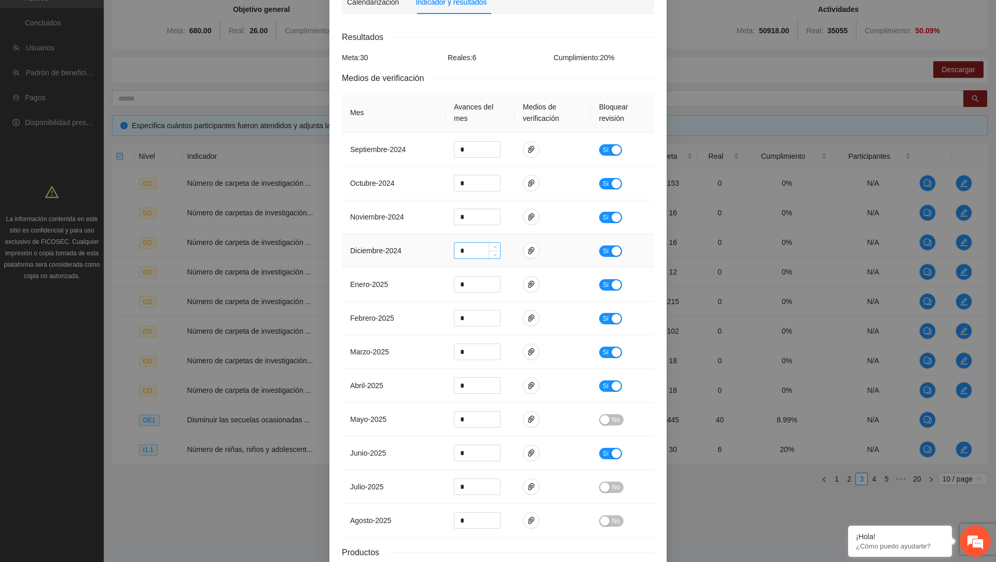
scroll to position [175, 0]
click at [530, 414] on icon "paper-clip" at bounding box center [531, 417] width 6 height 7
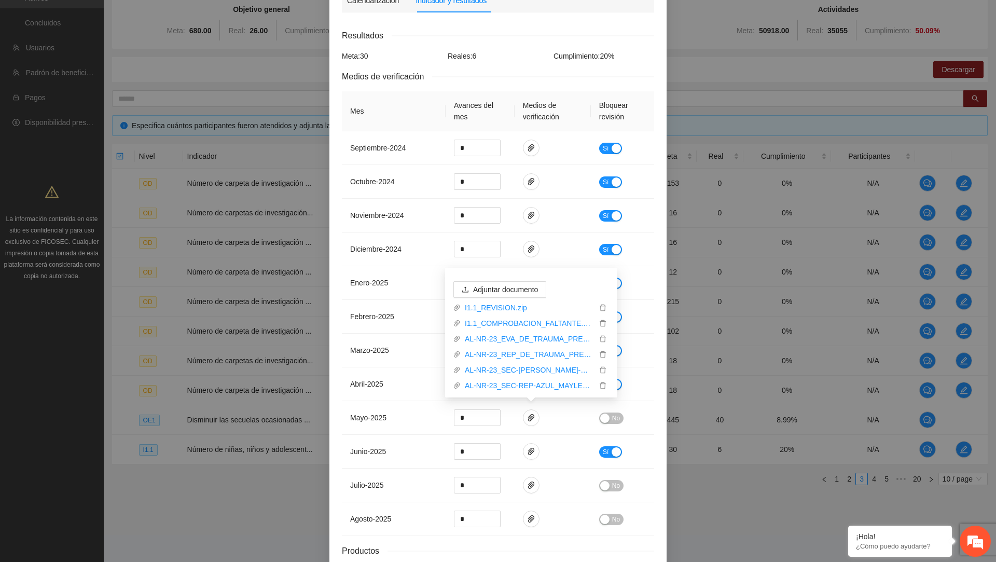
click at [330, 337] on div "Indicador 1.1 Número de niñas, niños y adolescentes víctimas que disminuyen las…" at bounding box center [497, 242] width 337 height 731
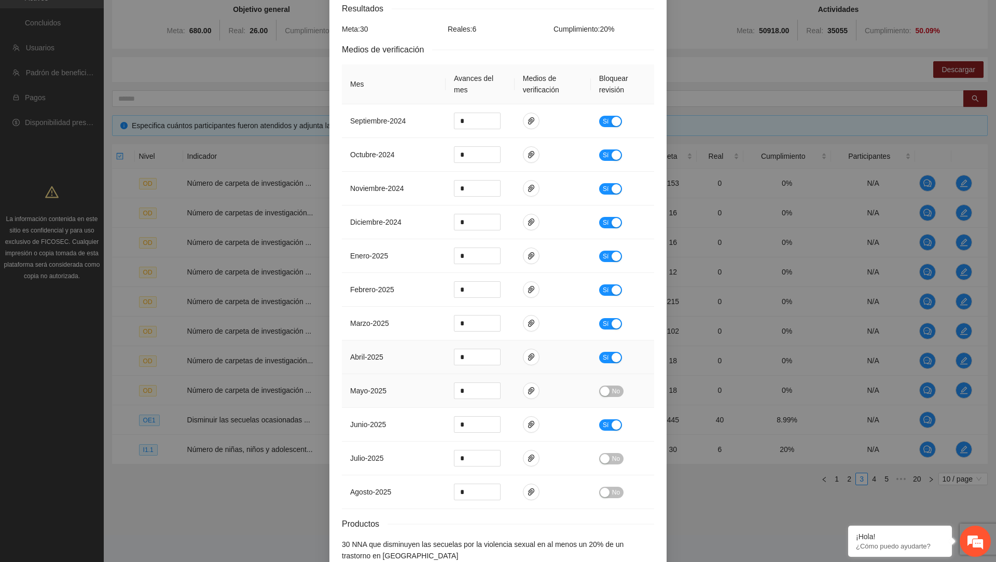
scroll to position [206, 0]
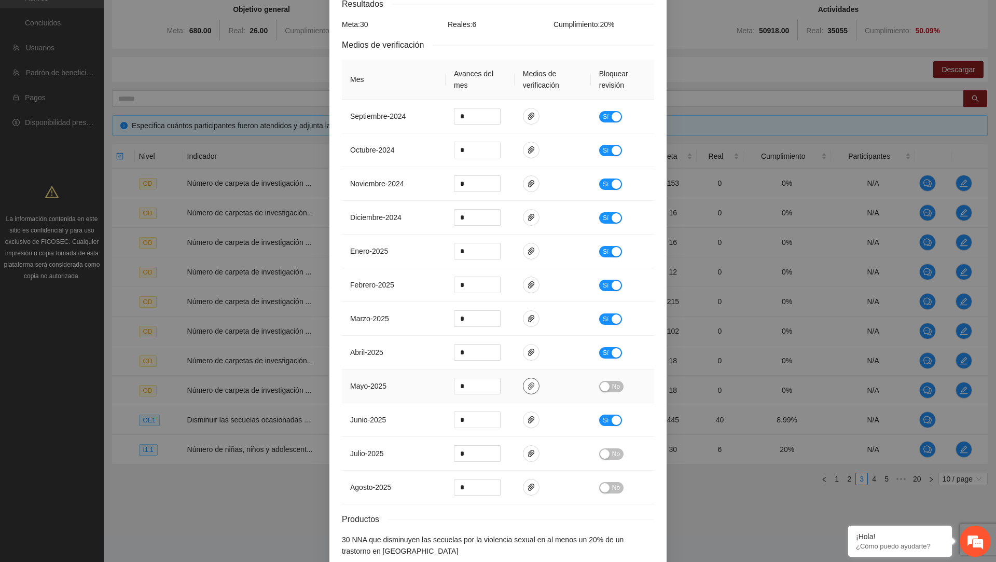
click at [530, 383] on icon "paper-clip" at bounding box center [531, 385] width 6 height 7
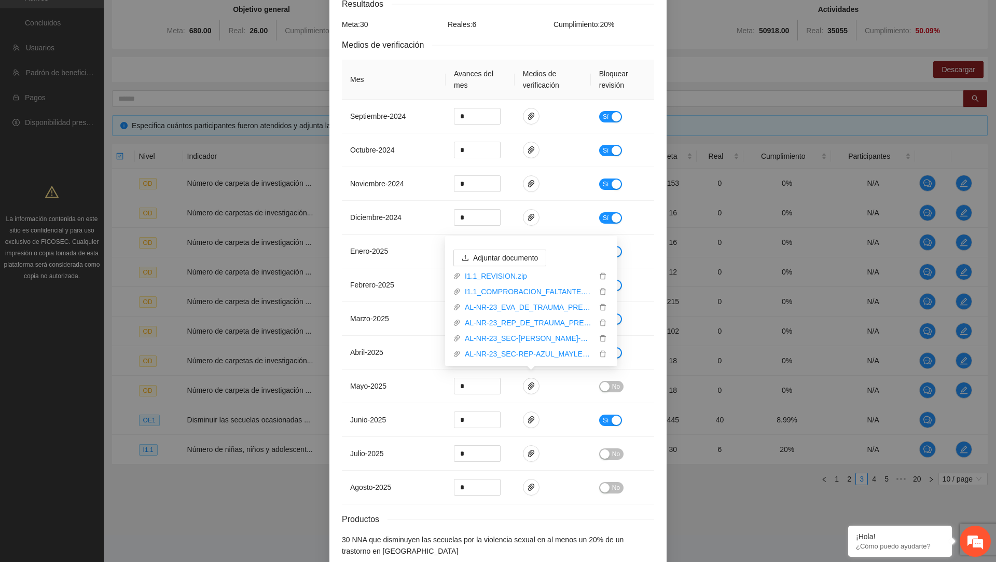
click at [334, 306] on div "Indicador 1.1 Número de niñas, niños y adolescentes víctimas que disminuyen las…" at bounding box center [497, 210] width 337 height 731
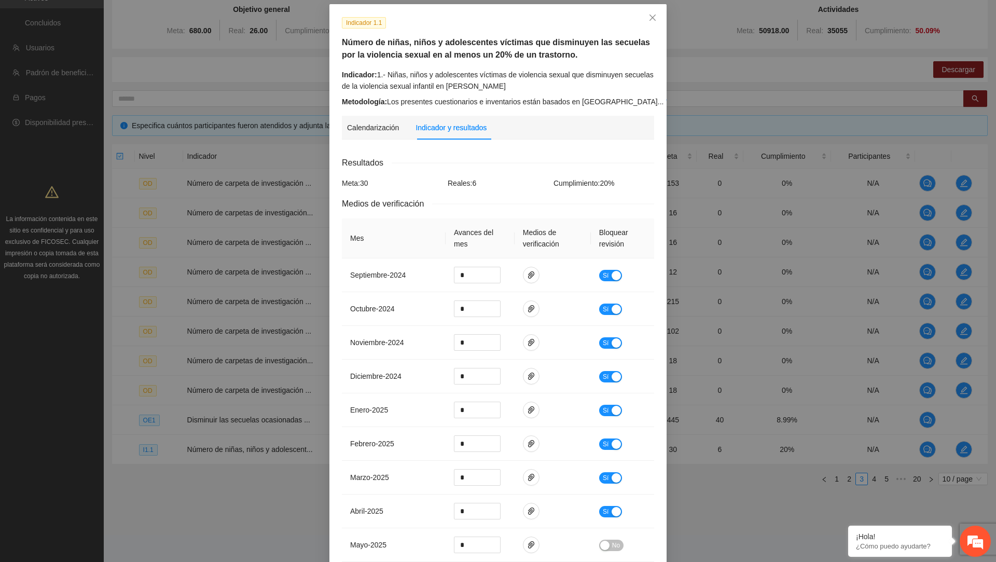
scroll to position [41, 0]
